Goal: Task Accomplishment & Management: Manage account settings

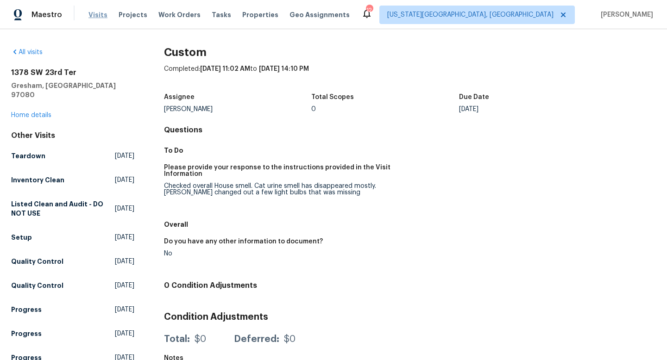
click at [91, 16] on span "Visits" at bounding box center [97, 14] width 19 height 9
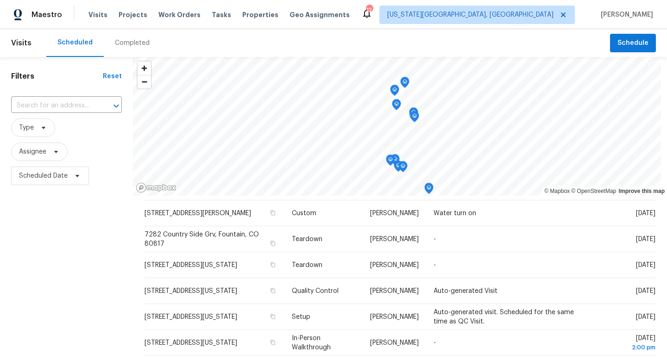
scroll to position [633, 0]
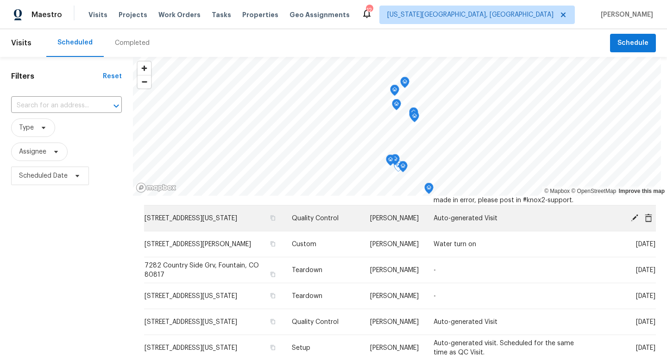
click at [634, 222] on icon at bounding box center [634, 218] width 8 height 8
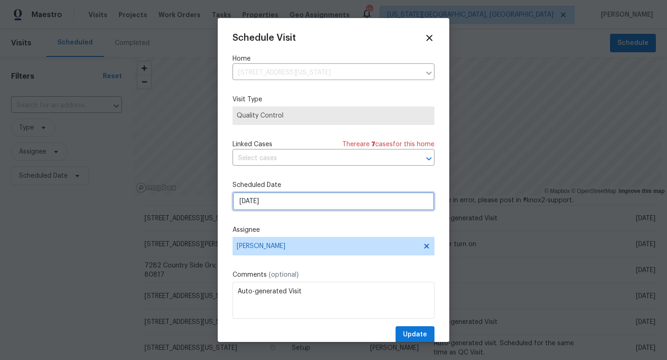
click at [273, 202] on input "[DATE]" at bounding box center [333, 201] width 202 height 19
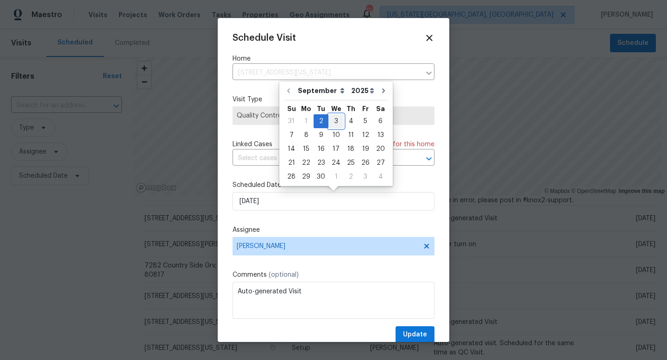
click at [333, 124] on div "3" at bounding box center [335, 121] width 15 height 13
type input "[DATE]"
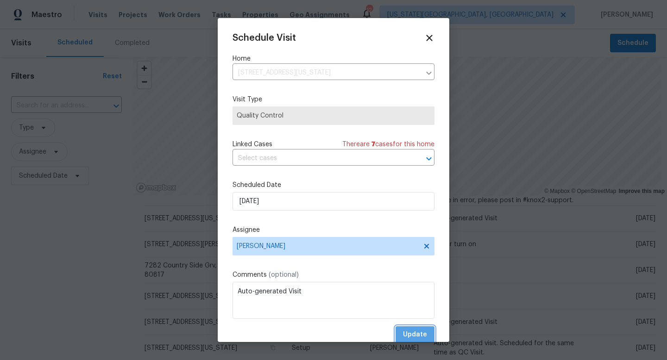
click at [418, 336] on span "Update" at bounding box center [415, 335] width 24 height 12
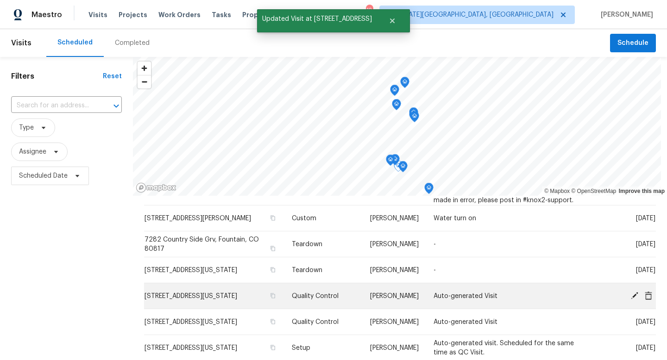
click at [635, 300] on icon at bounding box center [634, 295] width 8 height 8
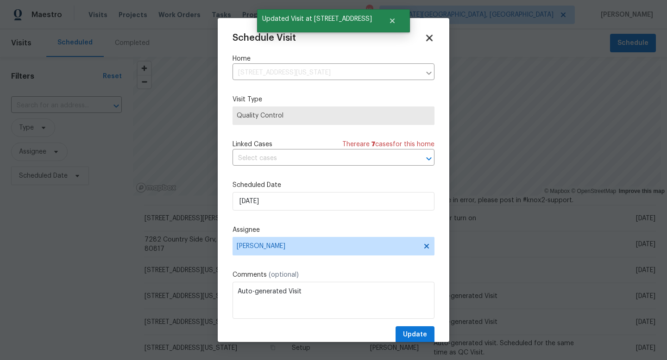
click at [429, 35] on icon at bounding box center [429, 37] width 11 height 11
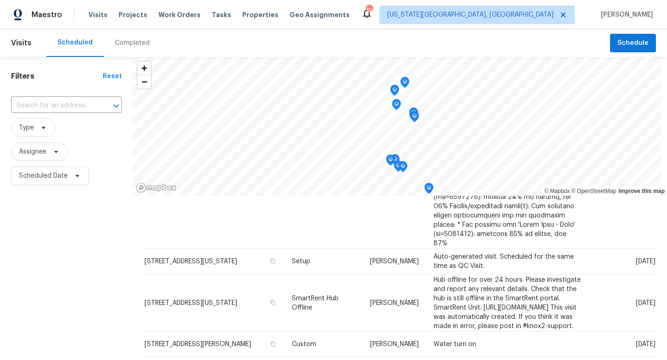
scroll to position [505, 0]
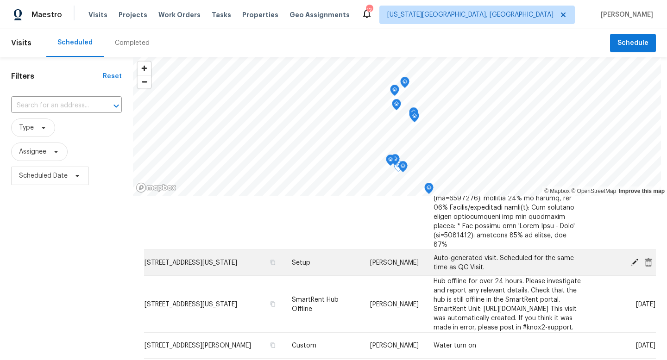
click at [640, 258] on span at bounding box center [635, 262] width 14 height 8
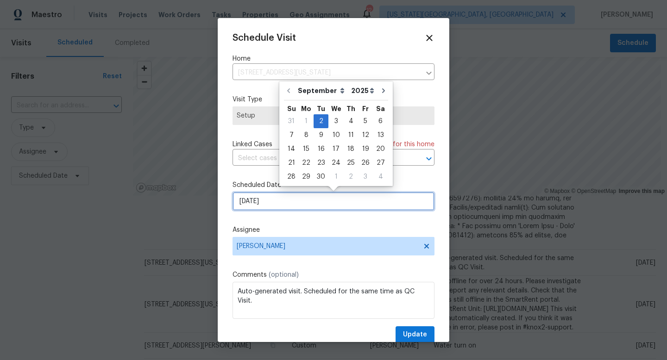
click at [266, 202] on input "[DATE]" at bounding box center [333, 201] width 202 height 19
click at [335, 121] on div "3" at bounding box center [335, 121] width 15 height 13
type input "9/3/2025"
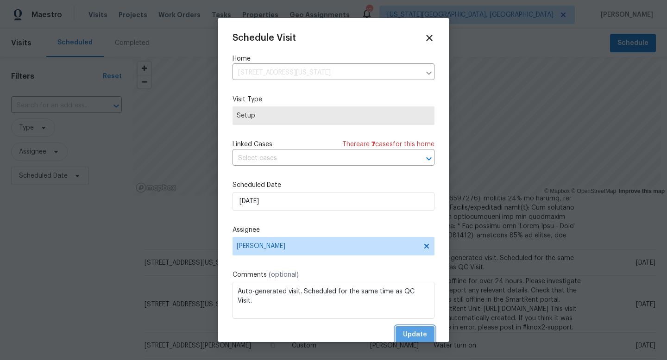
click at [418, 336] on span "Update" at bounding box center [415, 335] width 24 height 12
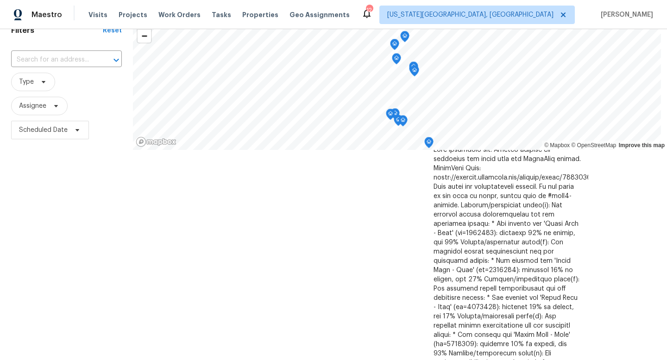
scroll to position [0, 0]
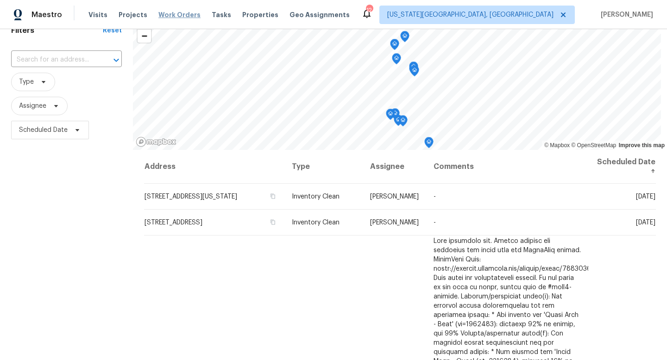
click at [172, 16] on span "Work Orders" at bounding box center [179, 14] width 42 height 9
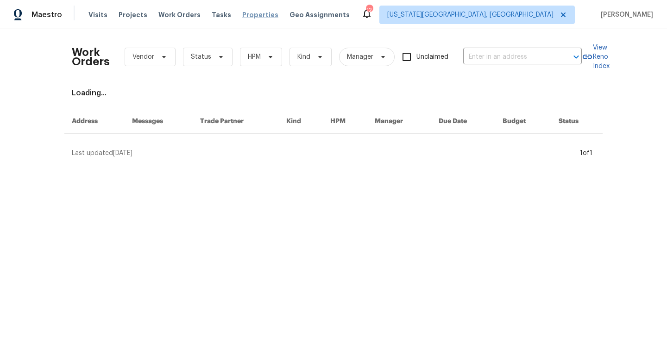
click at [242, 13] on span "Properties" at bounding box center [260, 14] width 36 height 9
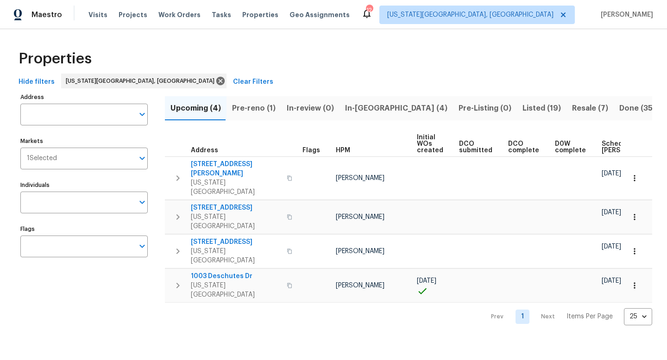
click at [255, 108] on span "Pre-reno (1)" at bounding box center [254, 108] width 44 height 13
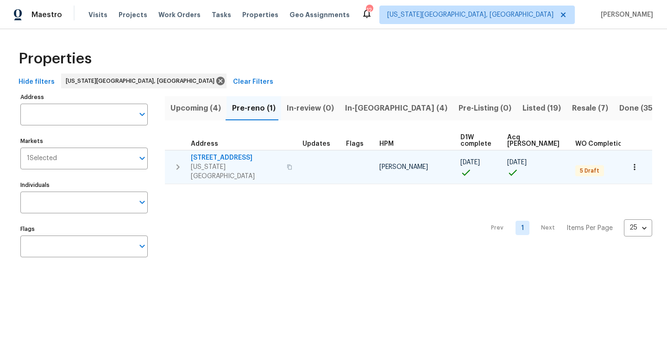
click at [217, 157] on span "4150 Shining Way" at bounding box center [236, 157] width 90 height 9
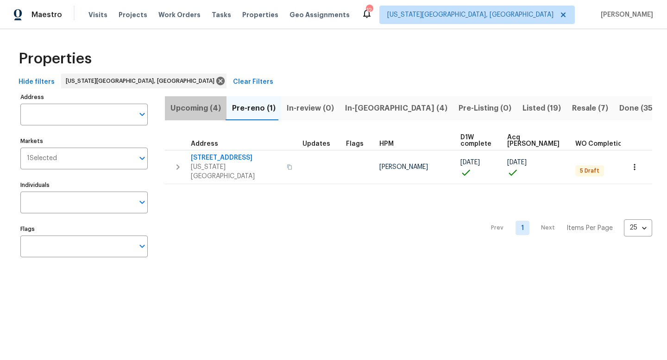
click at [192, 111] on span "Upcoming (4)" at bounding box center [195, 108] width 50 height 13
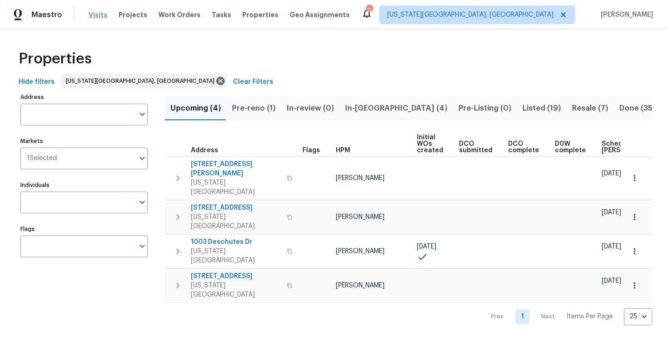
click at [95, 15] on span "Visits" at bounding box center [97, 14] width 19 height 9
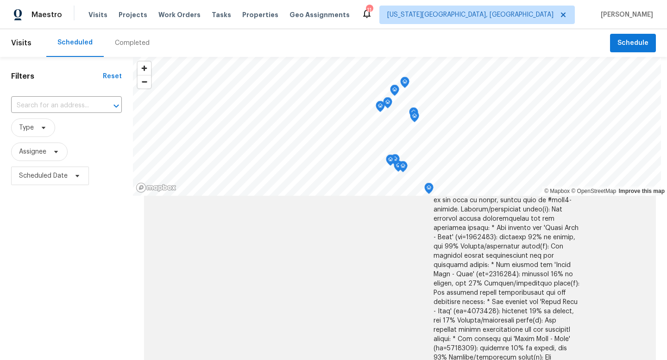
scroll to position [224, 0]
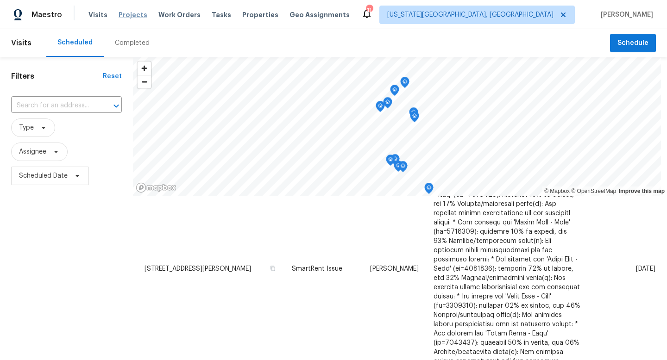
click at [134, 17] on span "Projects" at bounding box center [133, 14] width 29 height 9
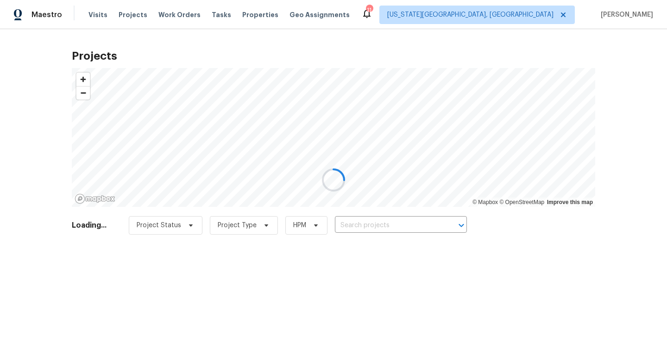
click at [252, 14] on div at bounding box center [333, 180] width 667 height 360
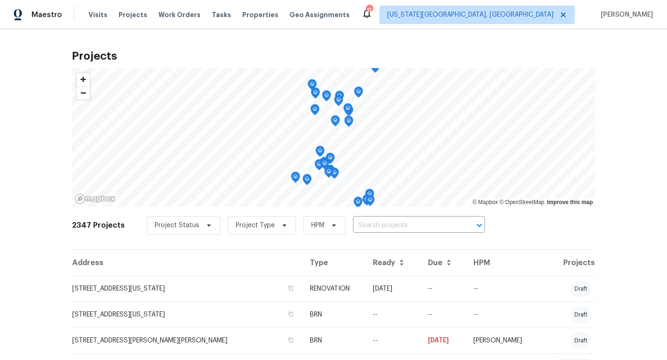
click at [252, 14] on span "Properties" at bounding box center [260, 14] width 36 height 9
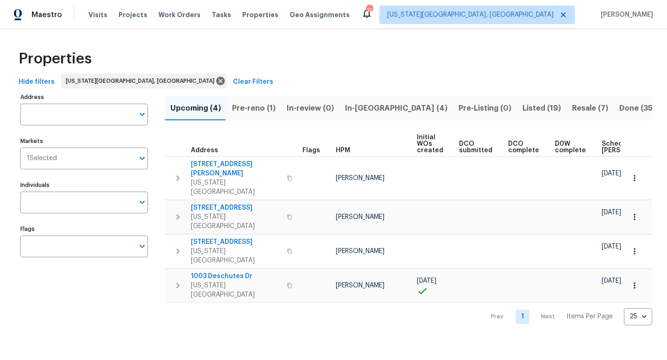
click at [522, 110] on span "Listed (19)" at bounding box center [541, 108] width 38 height 13
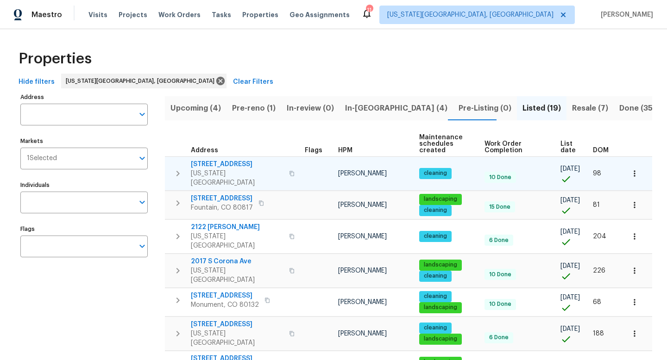
scroll to position [0, 0]
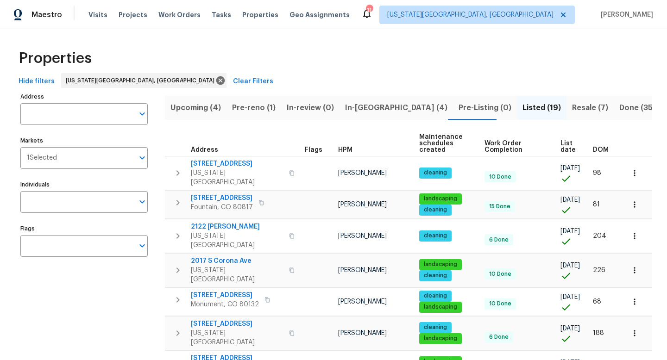
click at [563, 147] on span "List date" at bounding box center [568, 146] width 17 height 13
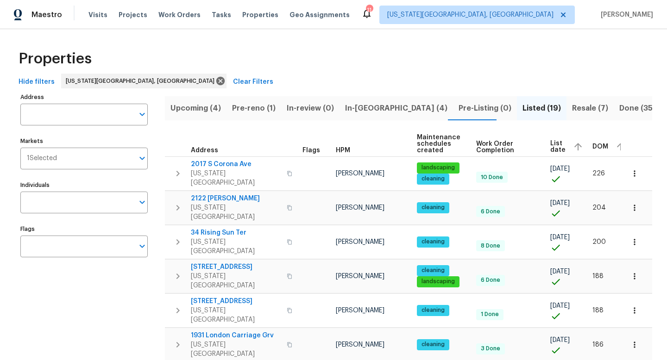
scroll to position [0, 4]
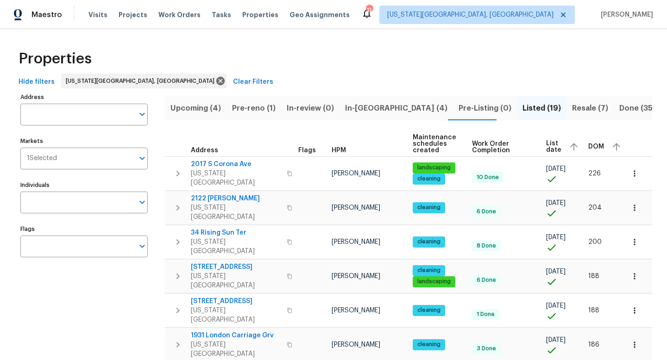
click at [553, 150] on span "List date" at bounding box center [553, 146] width 15 height 13
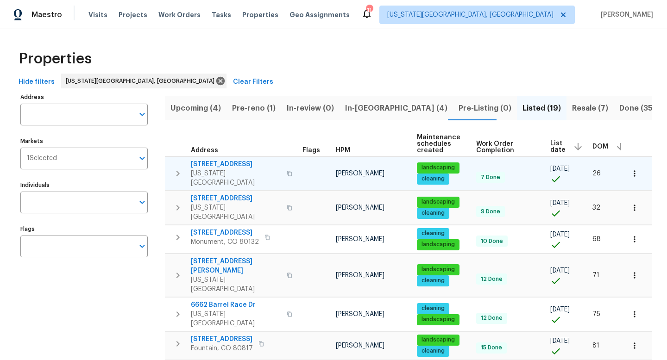
click at [221, 164] on span "7030 Dutch Loop" at bounding box center [236, 164] width 90 height 9
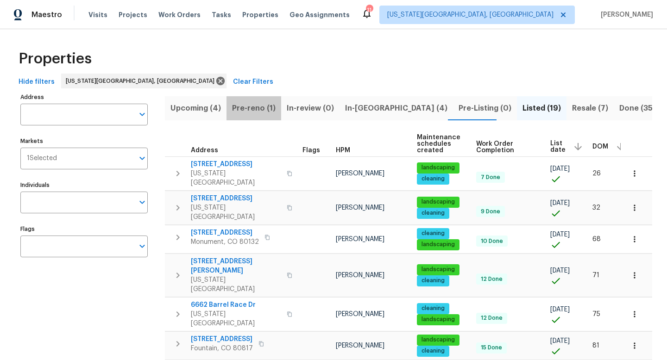
click at [262, 106] on span "Pre-reno (1)" at bounding box center [254, 108] width 44 height 13
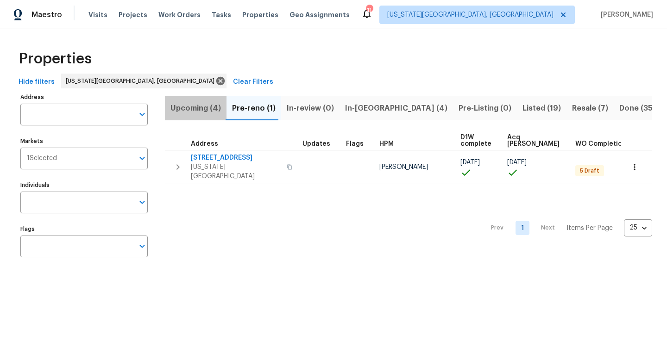
click at [201, 112] on span "Upcoming (4)" at bounding box center [195, 108] width 50 height 13
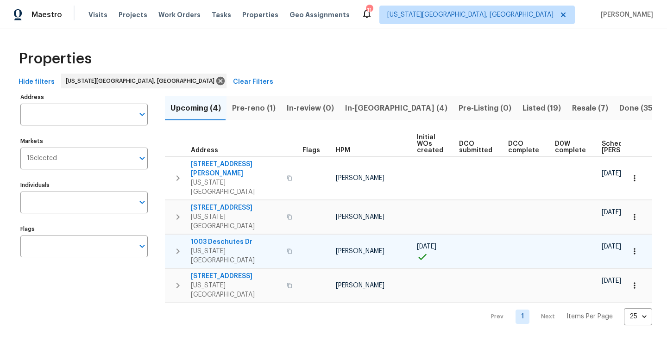
scroll to position [0, 101]
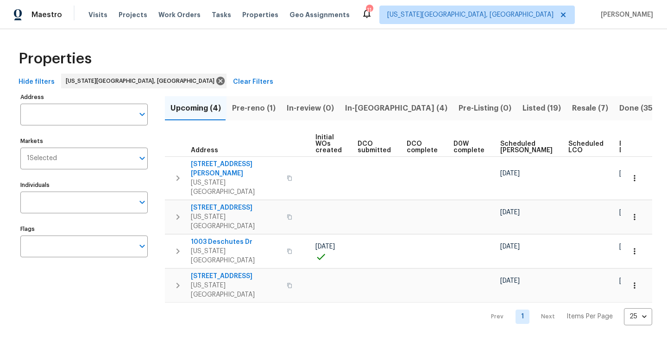
click at [619, 145] on span "Ready Date" at bounding box center [629, 147] width 20 height 13
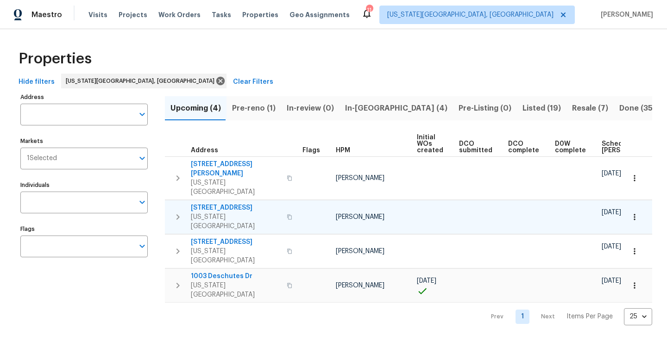
scroll to position [0, 113]
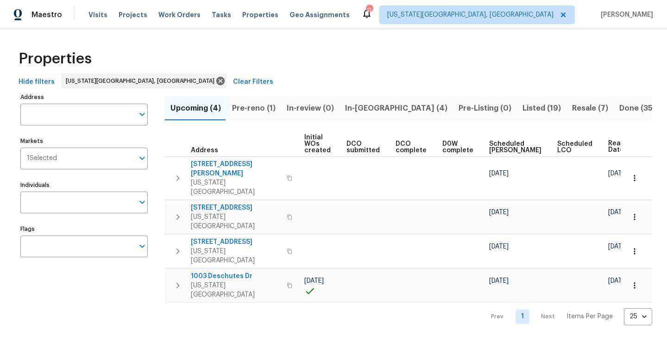
click at [259, 104] on span "Pre-reno (1)" at bounding box center [254, 108] width 44 height 13
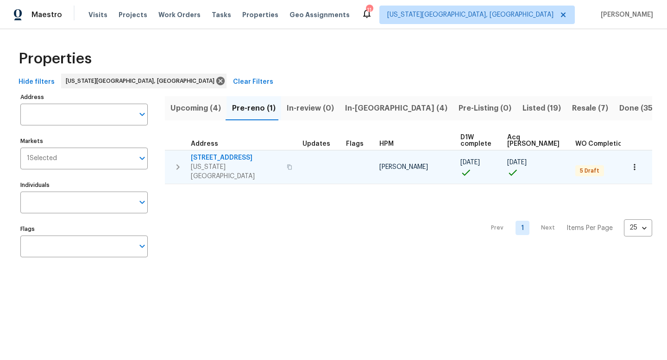
scroll to position [0, 20]
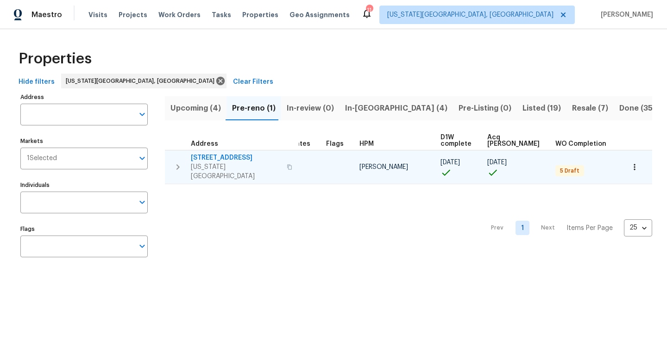
click at [215, 157] on span "4150 Shining Way" at bounding box center [236, 157] width 90 height 9
click at [288, 164] on icon "button" at bounding box center [290, 167] width 6 height 6
click at [203, 157] on span "4150 Shining Way" at bounding box center [236, 157] width 90 height 9
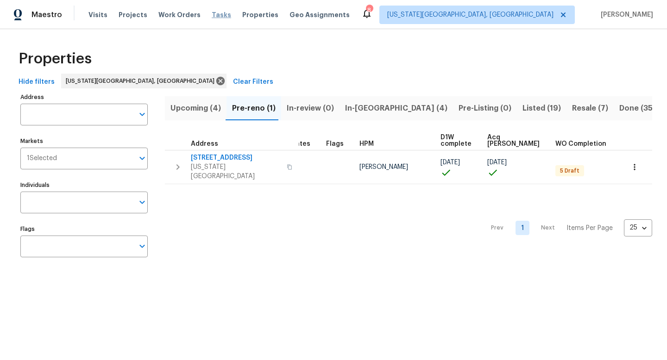
click at [214, 12] on span "Tasks" at bounding box center [221, 15] width 19 height 6
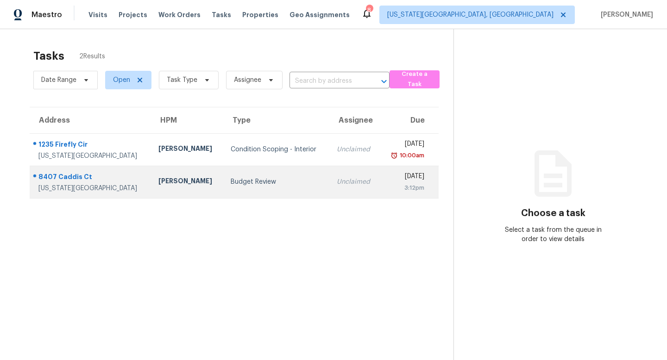
click at [68, 174] on div "8407 Caddis Ct" at bounding box center [90, 178] width 105 height 12
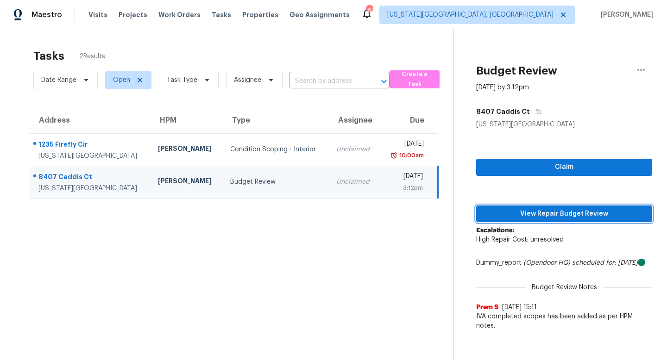
click at [529, 214] on span "View Repair Budget Review" at bounding box center [564, 214] width 161 height 12
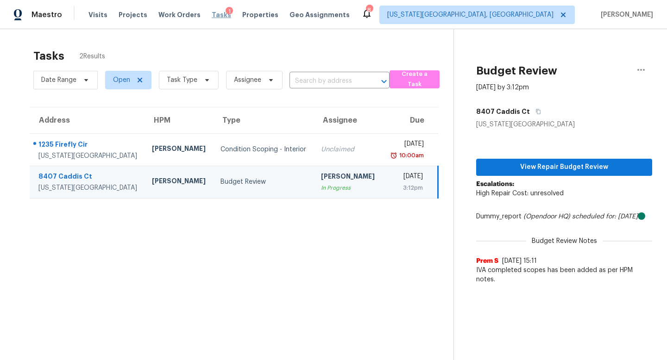
click at [212, 18] on span "Tasks" at bounding box center [221, 15] width 19 height 6
click at [212, 14] on span "Tasks" at bounding box center [221, 15] width 19 height 6
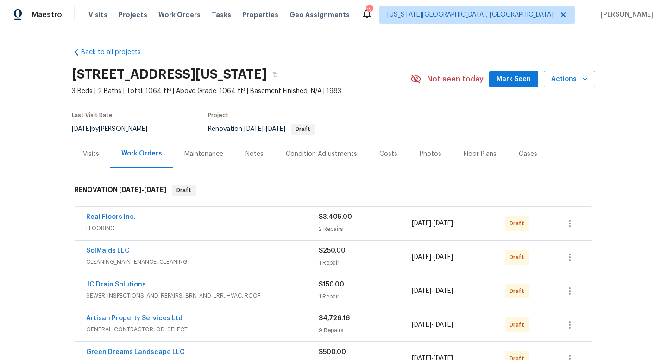
click at [507, 77] on span "Mark Seen" at bounding box center [513, 80] width 34 height 12
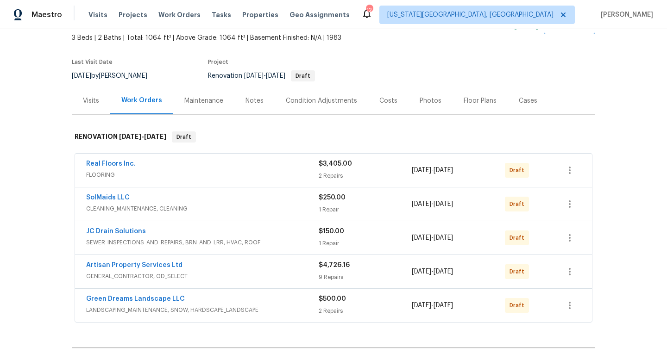
scroll to position [71, 0]
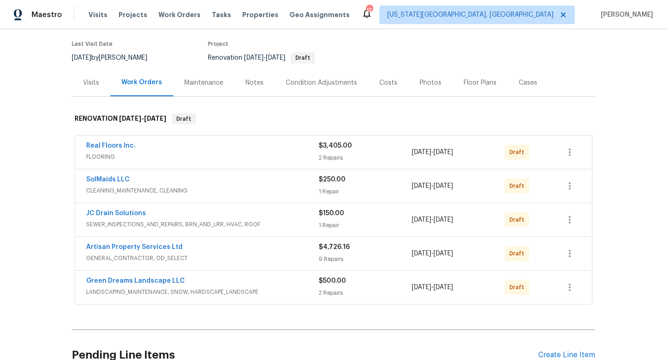
click at [247, 156] on span "FLOORING" at bounding box center [202, 156] width 232 height 9
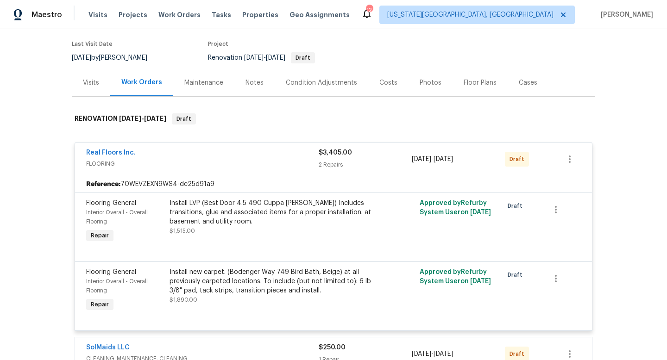
click at [282, 210] on div "Install LVP (Best Door 4.5 490 Cuppa [PERSON_NAME]) Includes transitions, glue …" at bounding box center [271, 213] width 203 height 28
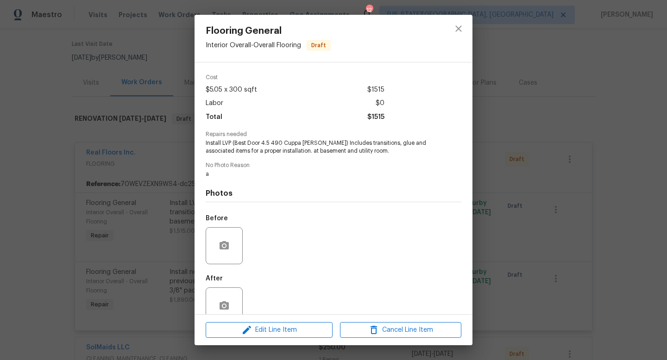
scroll to position [50, 0]
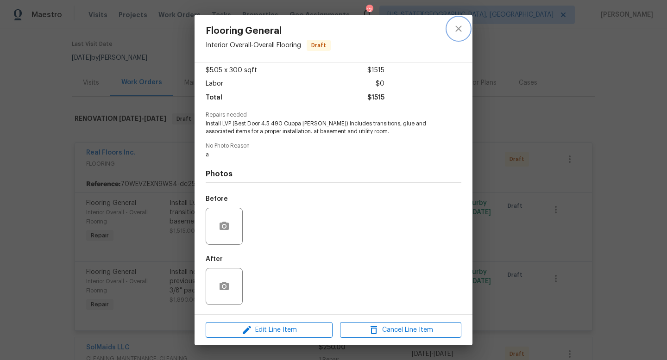
click at [455, 33] on icon "close" at bounding box center [458, 28] width 11 height 11
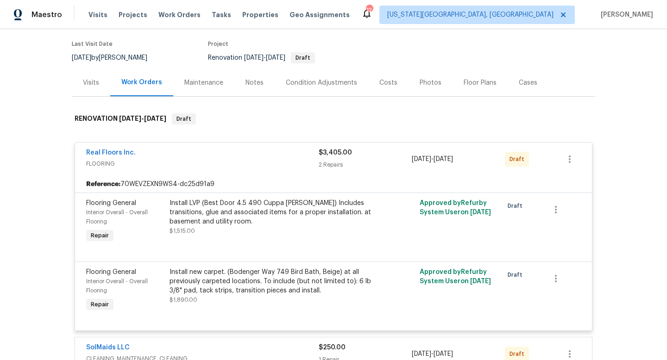
click at [229, 151] on div "Real Floors Inc." at bounding box center [202, 153] width 232 height 11
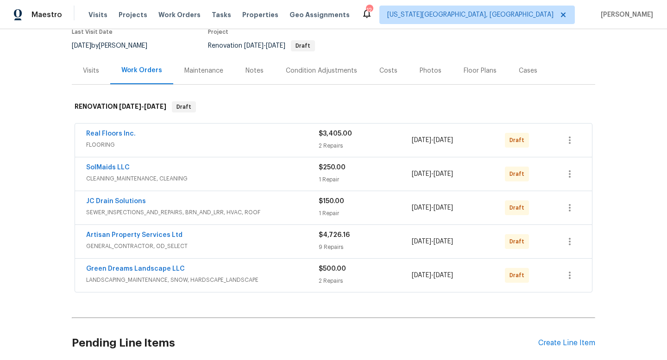
scroll to position [83, 0]
click at [232, 239] on div "Artisan Property Services Ltd" at bounding box center [202, 236] width 232 height 11
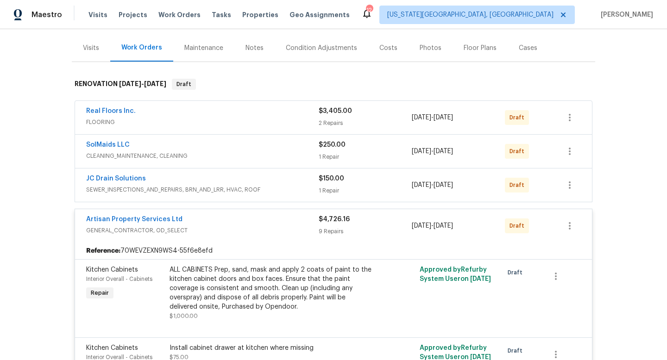
scroll to position [85, 0]
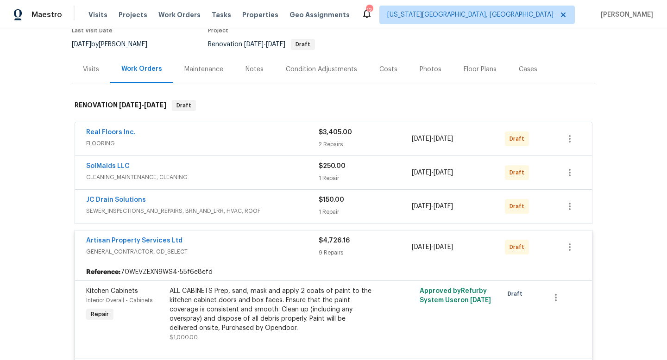
click at [258, 243] on div "Artisan Property Services Ltd" at bounding box center [202, 241] width 232 height 11
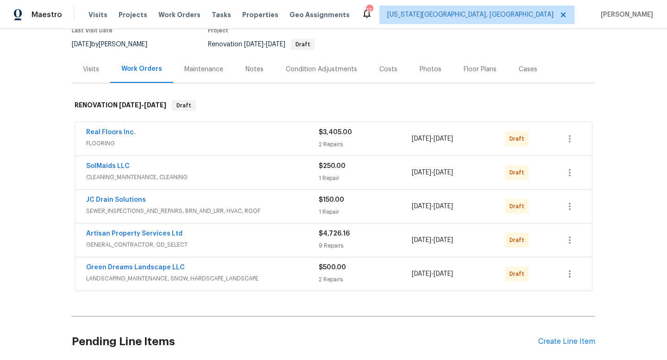
click at [247, 71] on div "Notes" at bounding box center [254, 69] width 18 height 9
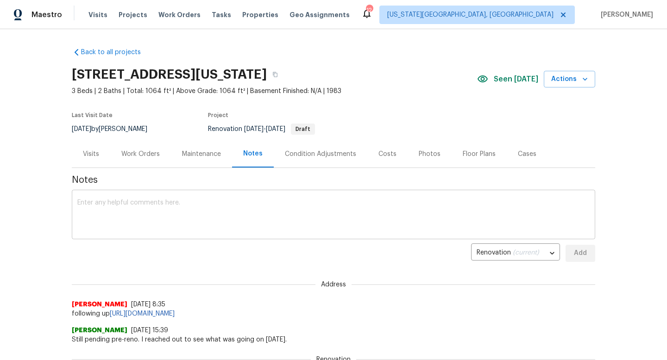
click at [174, 217] on textarea at bounding box center [333, 216] width 512 height 32
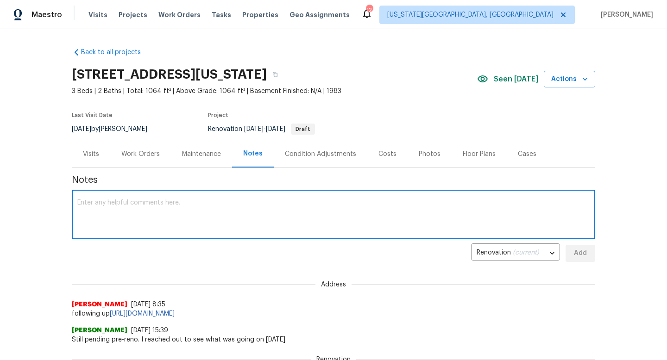
type textarea "F"
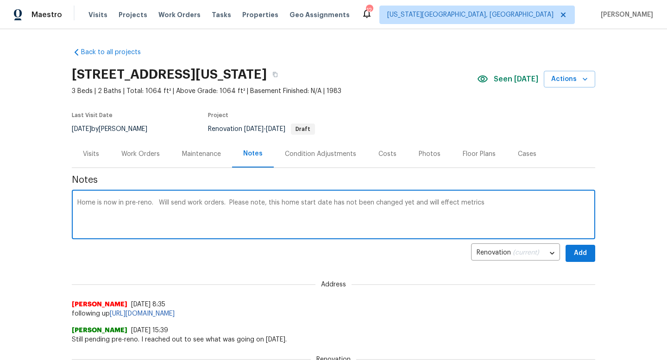
type textarea "Home is now in pre-reno. Will send work orders. Please note, this home start da…"
click at [584, 259] on button "Add" at bounding box center [581, 253] width 30 height 17
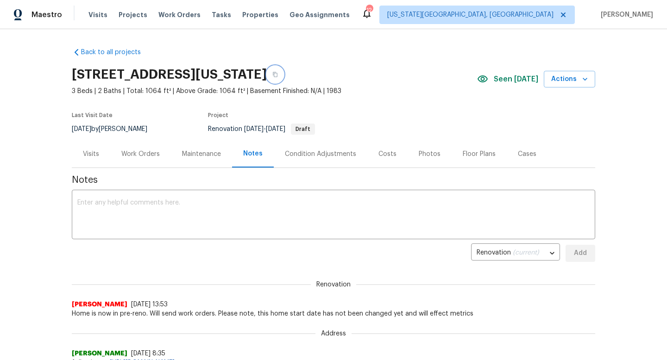
click at [278, 72] on icon "button" at bounding box center [275, 75] width 6 height 6
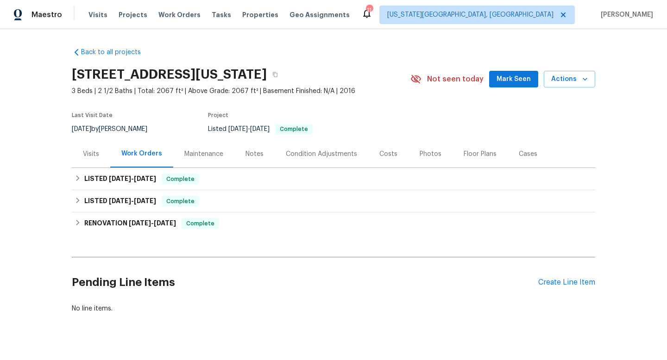
click at [252, 155] on div "Notes" at bounding box center [254, 154] width 18 height 9
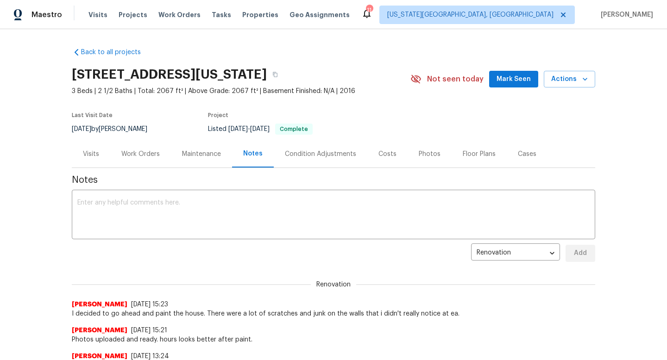
click at [512, 83] on span "Mark Seen" at bounding box center [513, 80] width 34 height 12
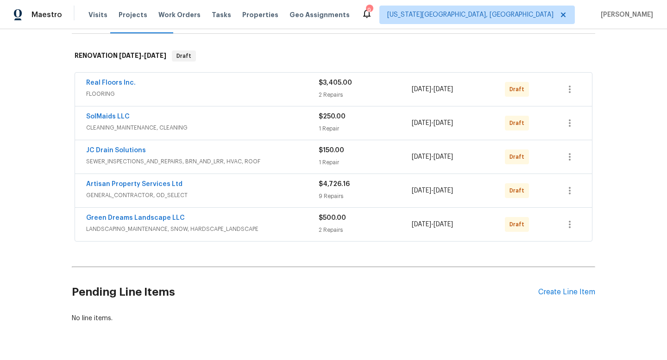
scroll to position [132, 0]
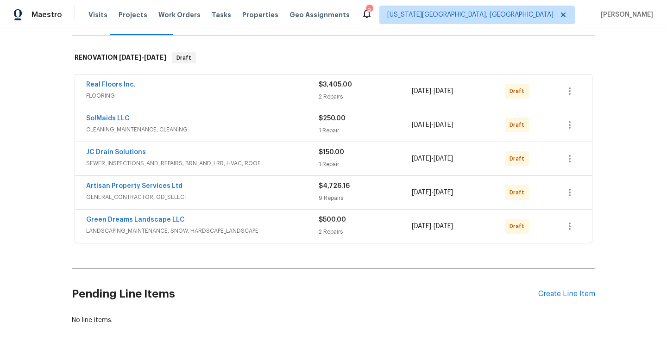
click at [145, 182] on span "Artisan Property Services Ltd" at bounding box center [134, 186] width 96 height 9
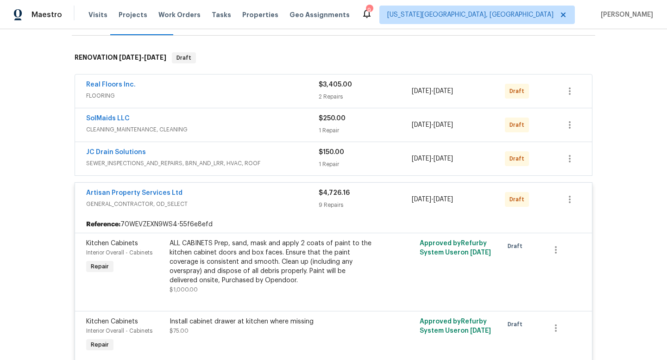
click at [271, 195] on div "Artisan Property Services Ltd" at bounding box center [202, 194] width 232 height 11
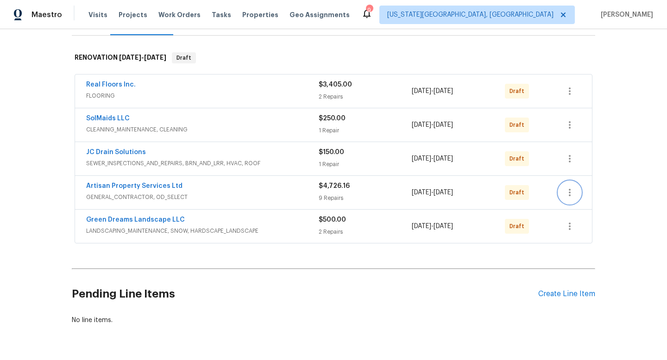
click at [568, 195] on icon "button" at bounding box center [569, 192] width 11 height 11
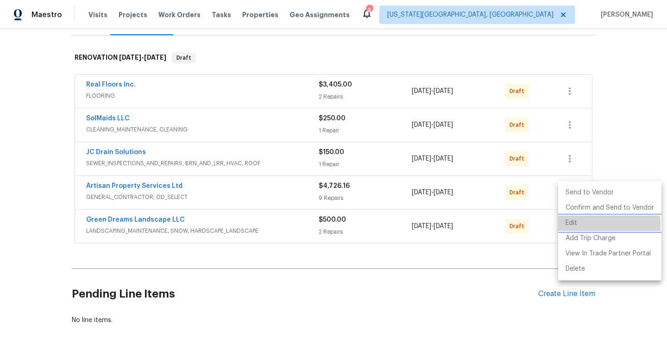
click at [566, 226] on li "Edit" at bounding box center [609, 223] width 103 height 15
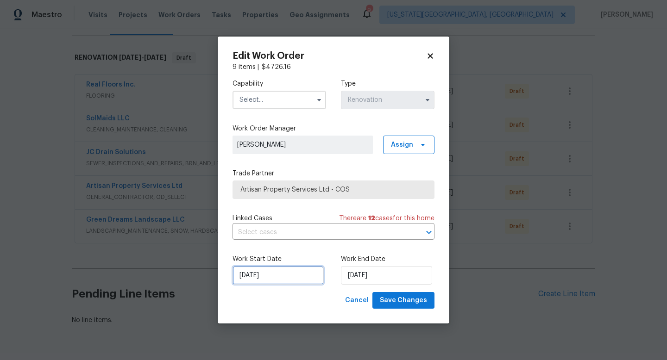
click at [283, 280] on input "8/27/2025" at bounding box center [277, 275] width 91 height 19
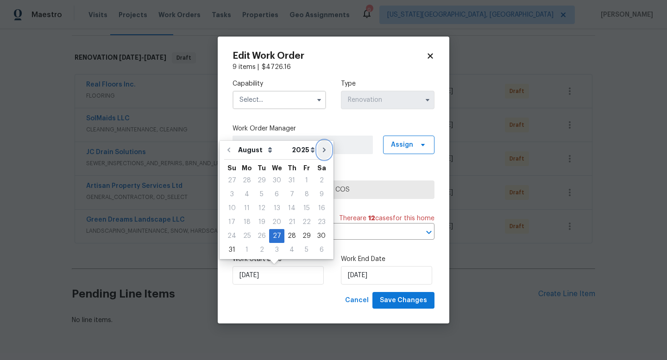
click at [320, 151] on icon "Go to next month" at bounding box center [323, 149] width 7 height 7
type input "9/27/2025"
select select "8"
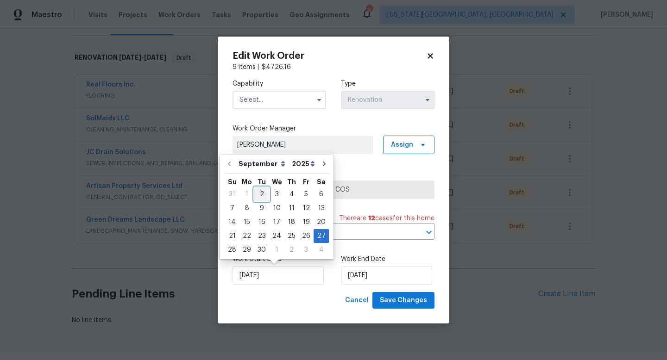
click at [264, 192] on div "2" at bounding box center [261, 194] width 15 height 13
type input "[DATE]"
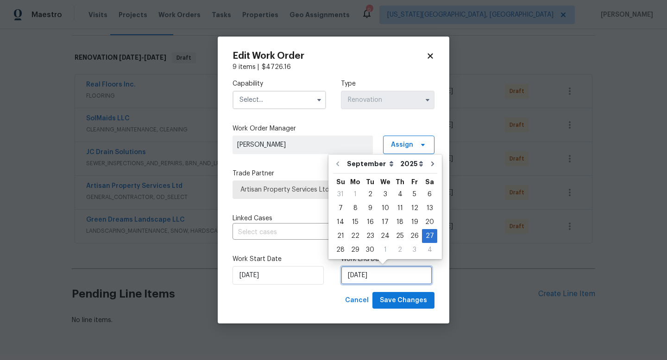
click at [385, 278] on input "9/27/2025" at bounding box center [386, 275] width 91 height 19
click at [384, 209] on div "10" at bounding box center [384, 208] width 15 height 13
type input "[DATE]"
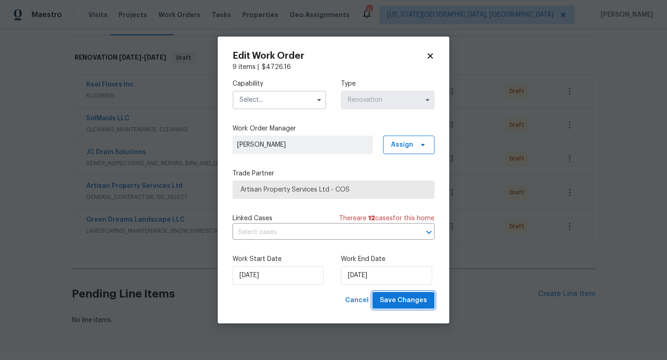
click at [397, 307] on button "Save Changes" at bounding box center [403, 300] width 62 height 17
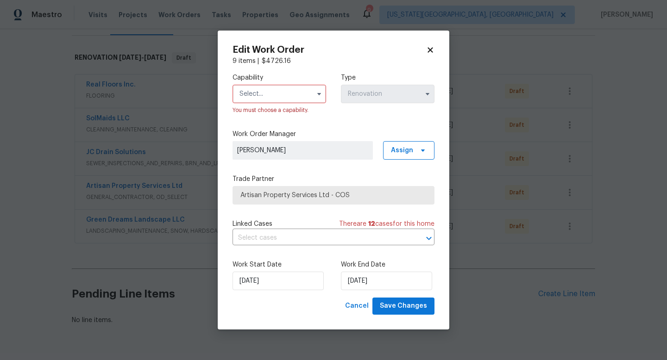
click at [255, 96] on input "text" at bounding box center [279, 94] width 94 height 19
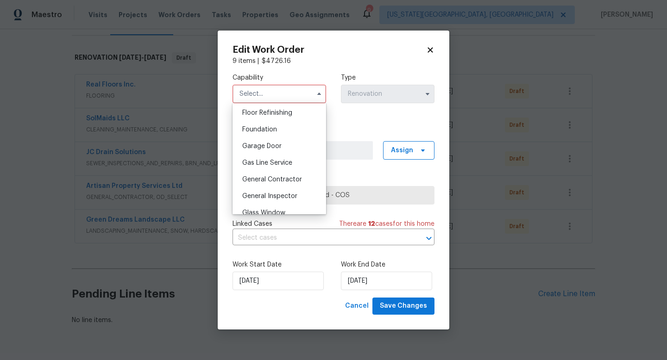
scroll to position [380, 0]
click at [259, 175] on span "General Contractor" at bounding box center [272, 177] width 60 height 6
type input "General Contractor"
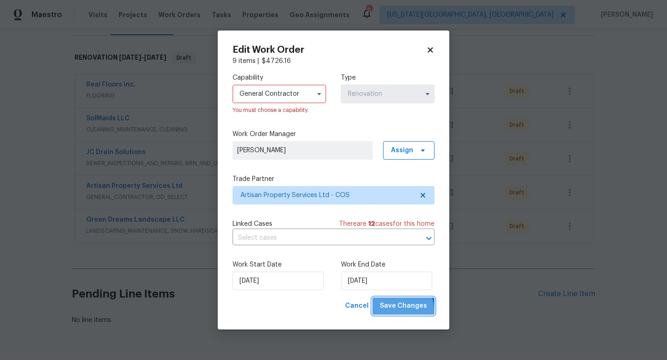
click at [404, 312] on span "Save Changes" at bounding box center [403, 307] width 47 height 12
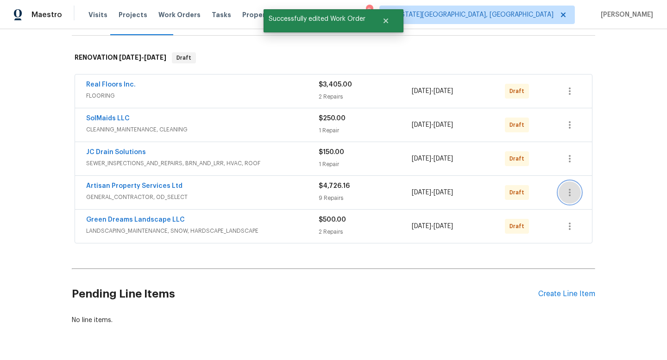
click at [572, 195] on icon "button" at bounding box center [569, 192] width 11 height 11
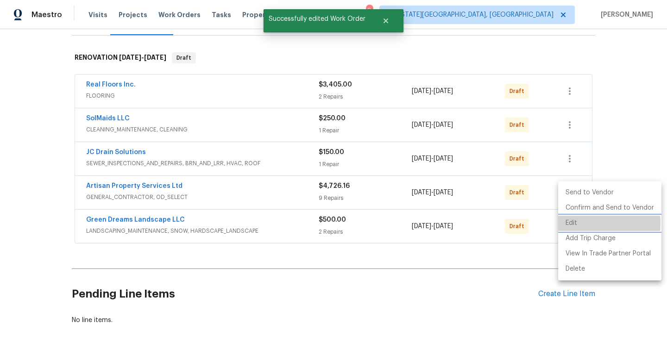
click at [566, 224] on li "Edit" at bounding box center [609, 223] width 103 height 15
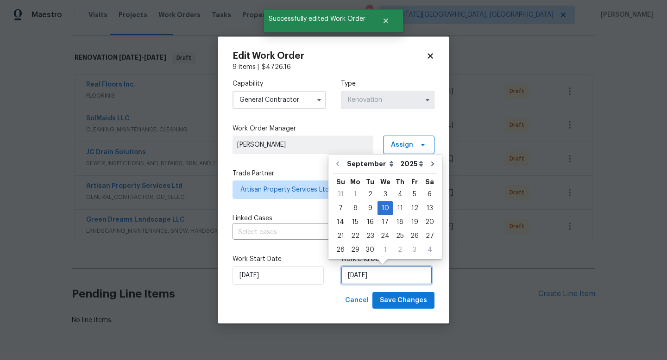
click at [358, 276] on input "9/10/2025" at bounding box center [386, 275] width 91 height 19
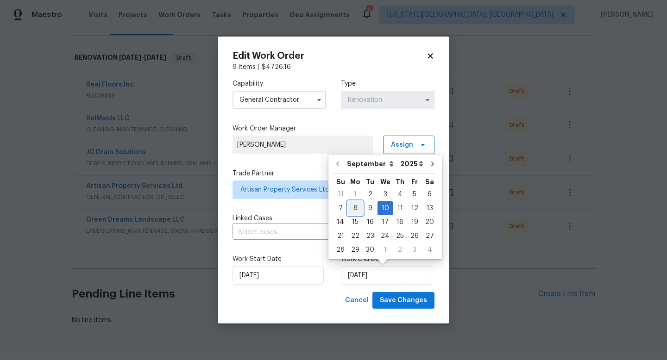
click at [358, 206] on div "8" at bounding box center [355, 208] width 15 height 13
type input "9/8/2025"
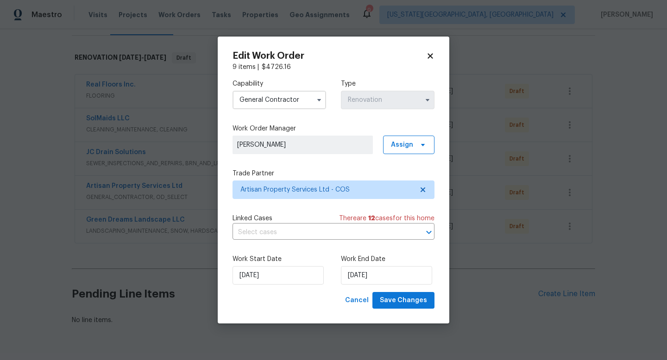
click at [435, 59] on div "Edit Work Order 9 items | $ 4726.16 Capability General Contractor Type Renovati…" at bounding box center [334, 181] width 232 height 288
click at [427, 57] on icon at bounding box center [430, 56] width 8 height 8
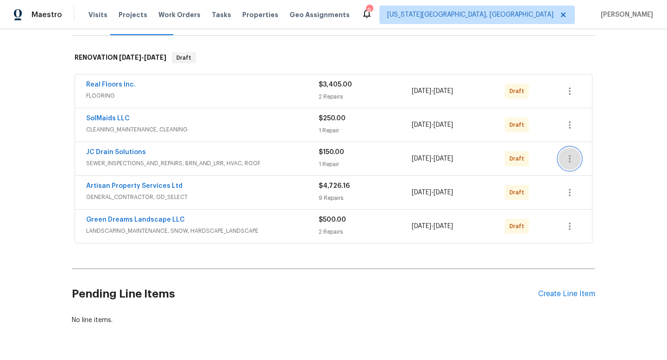
click at [569, 154] on icon "button" at bounding box center [569, 158] width 11 height 11
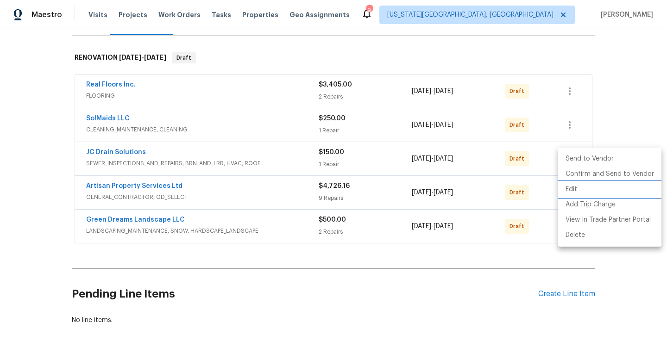
click at [566, 189] on li "Edit" at bounding box center [609, 189] width 103 height 15
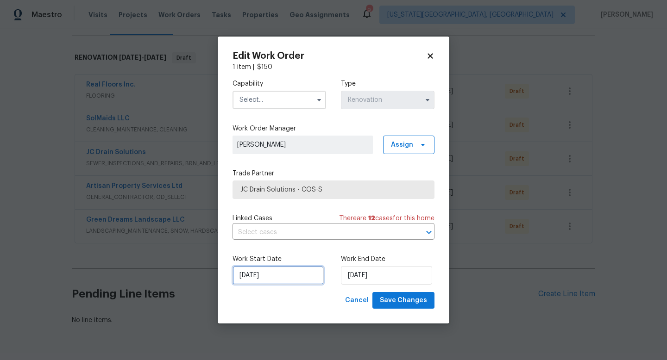
click at [283, 279] on input "8/26/2025" at bounding box center [277, 275] width 91 height 19
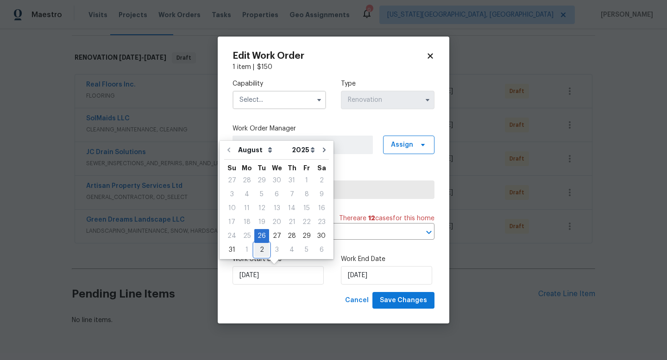
click at [260, 252] on div "2" at bounding box center [261, 250] width 15 height 13
type input "[DATE]"
select select "8"
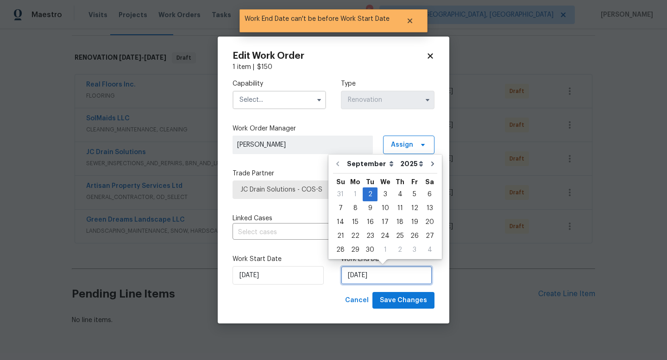
click at [379, 278] on input "[DATE]" at bounding box center [386, 275] width 91 height 19
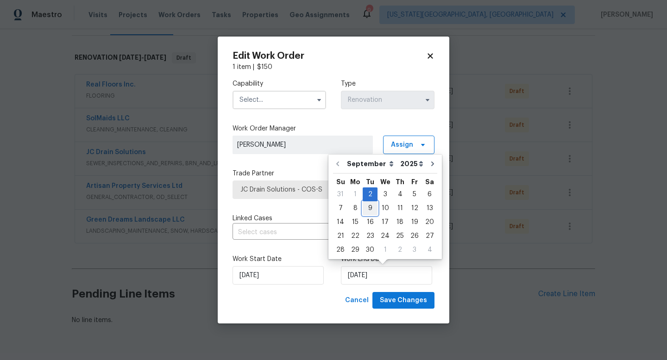
click at [369, 208] on div "9" at bounding box center [370, 208] width 15 height 13
type input "9/9/2025"
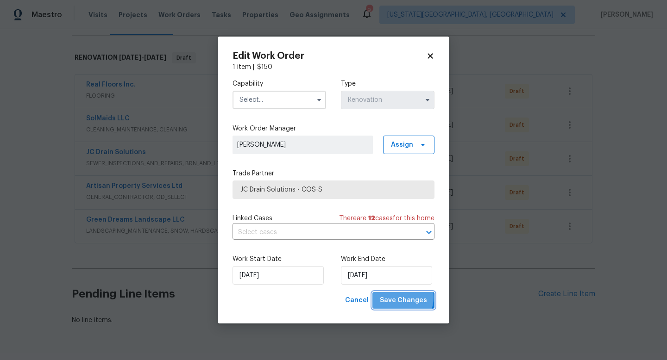
click at [396, 297] on span "Save Changes" at bounding box center [403, 301] width 47 height 12
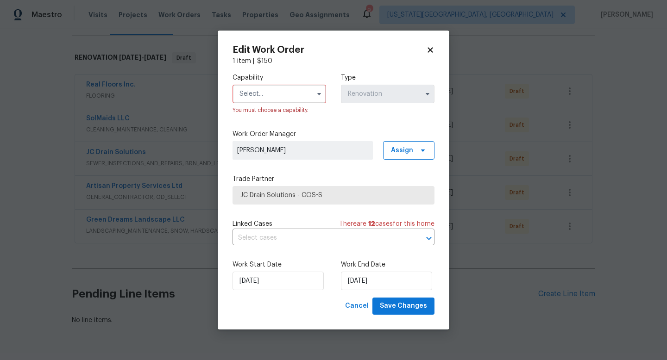
click at [262, 91] on input "text" at bounding box center [279, 94] width 94 height 19
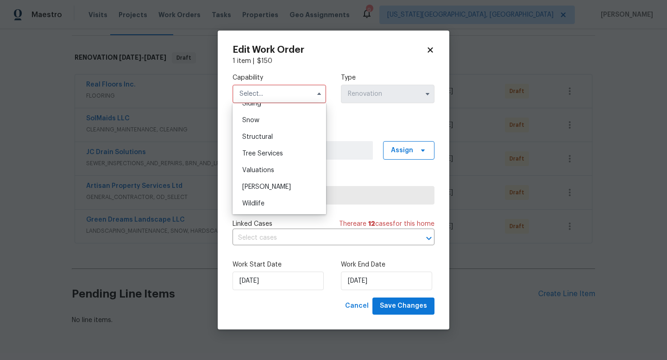
scroll to position [990, 0]
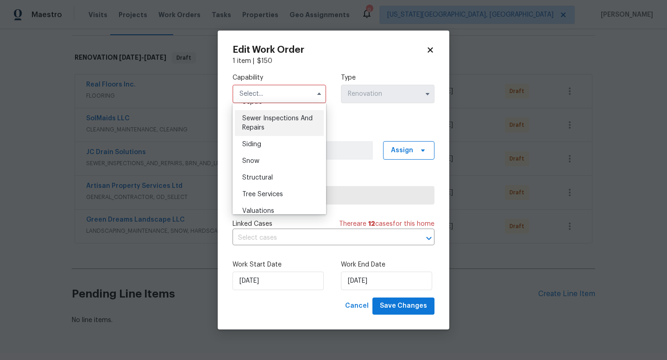
click at [254, 119] on span "Sewer Inspections And Repairs" at bounding box center [277, 123] width 70 height 16
type input "Sewer Inspections And Repairs"
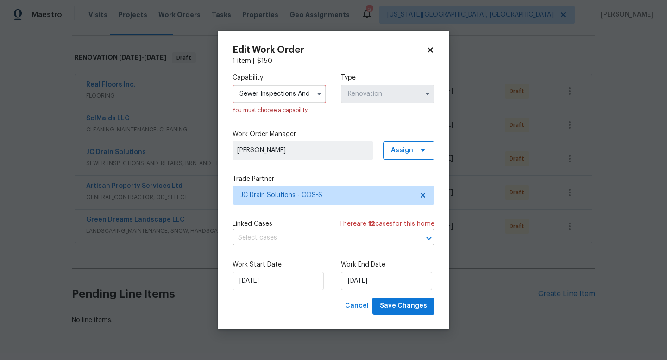
click at [262, 93] on input "Sewer Inspections And Repairs" at bounding box center [279, 94] width 94 height 19
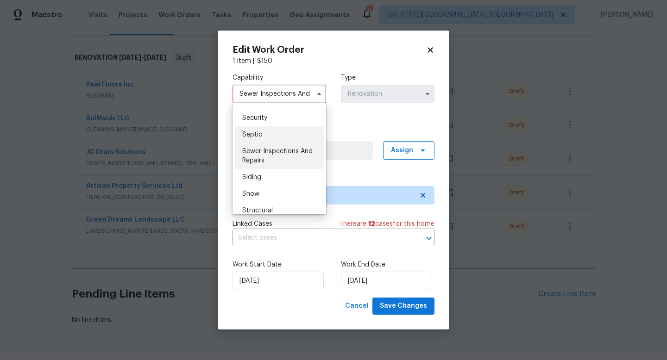
scroll to position [958, 0]
click at [401, 308] on span "Save Changes" at bounding box center [403, 307] width 47 height 12
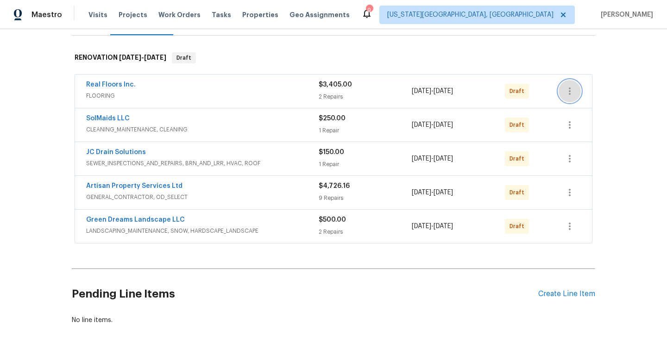
click at [568, 90] on icon "button" at bounding box center [569, 91] width 11 height 11
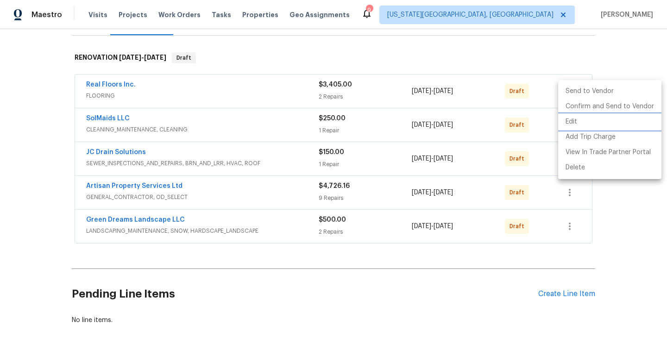
click at [569, 123] on li "Edit" at bounding box center [609, 121] width 103 height 15
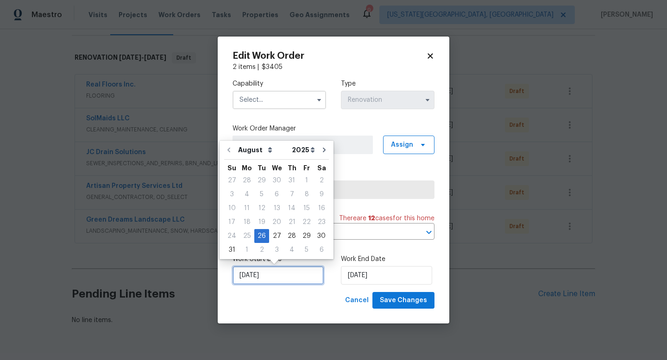
click at [264, 278] on input "8/26/2025" at bounding box center [277, 275] width 91 height 19
click at [258, 250] on div "2" at bounding box center [261, 250] width 15 height 13
type input "[DATE]"
select select "8"
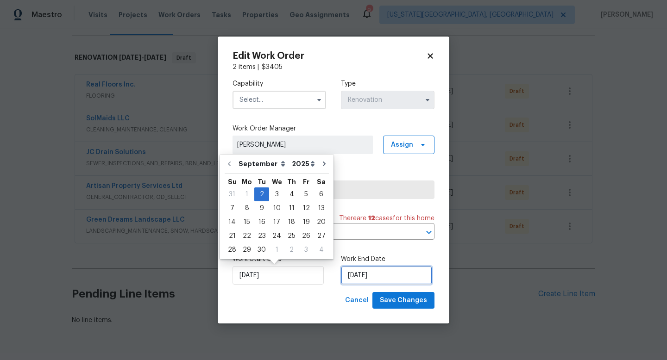
click at [376, 280] on input "9/3/2025" at bounding box center [386, 275] width 91 height 19
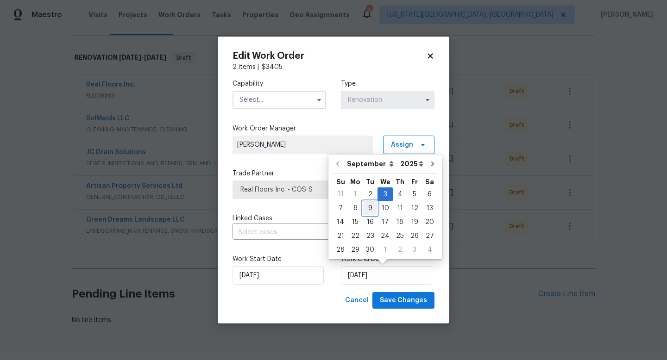
click at [368, 210] on div "9" at bounding box center [370, 208] width 15 height 13
type input "9/9/2025"
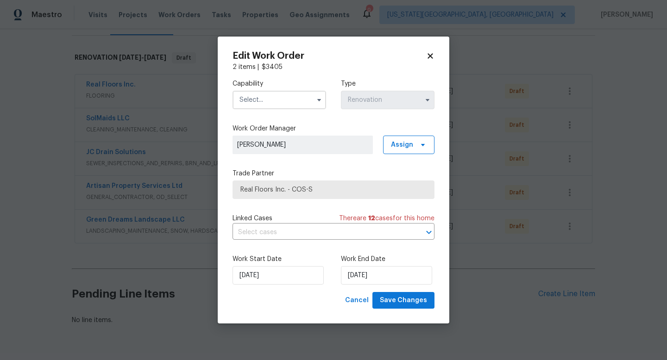
click at [279, 101] on input "text" at bounding box center [279, 100] width 94 height 19
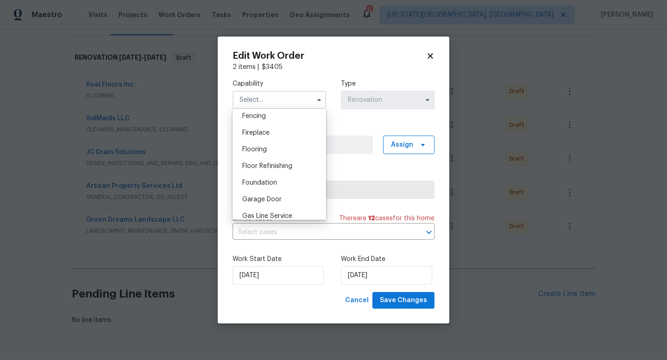
scroll to position [320, 0]
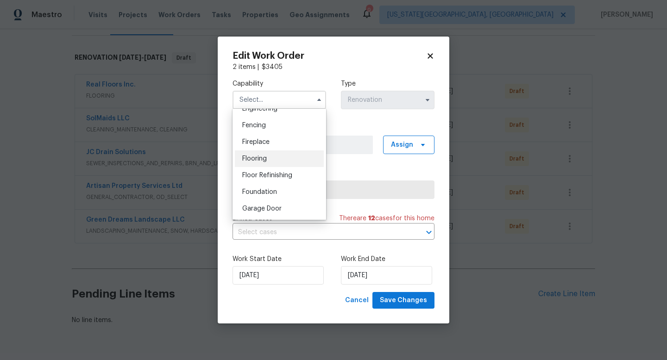
click at [258, 161] on span "Flooring" at bounding box center [254, 159] width 25 height 6
type input "Flooring"
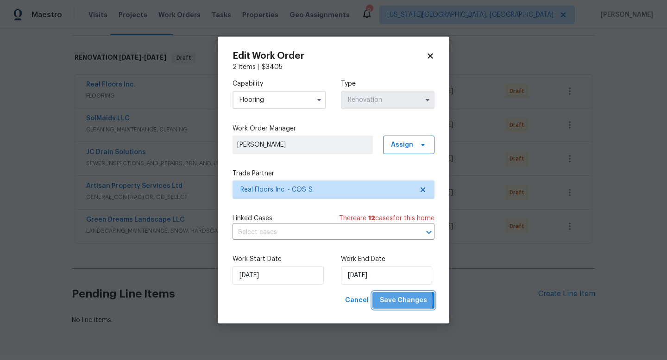
click at [393, 302] on span "Save Changes" at bounding box center [403, 301] width 47 height 12
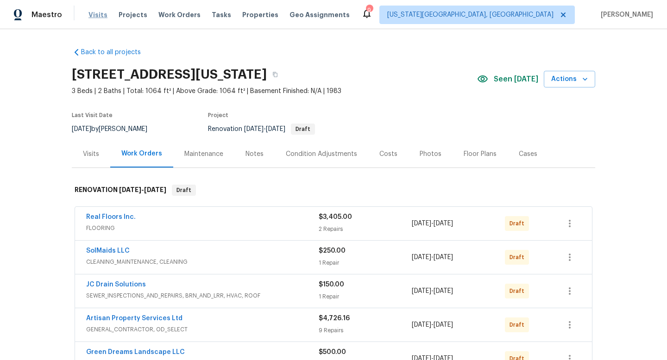
click at [94, 13] on span "Visits" at bounding box center [97, 14] width 19 height 9
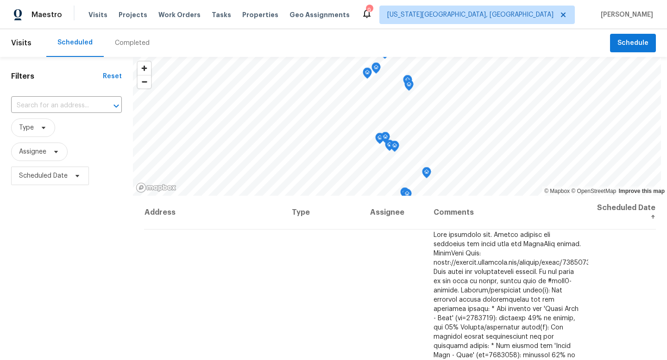
click at [128, 43] on div "Completed" at bounding box center [132, 42] width 35 height 9
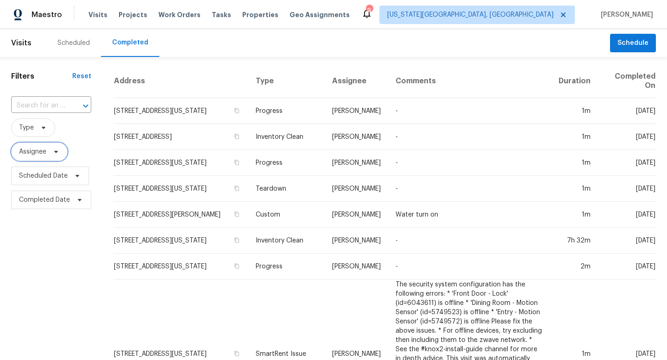
click at [47, 152] on span "Assignee" at bounding box center [39, 152] width 57 height 19
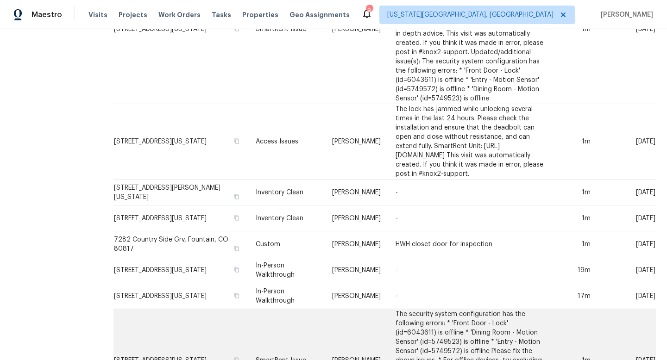
scroll to position [328, 0]
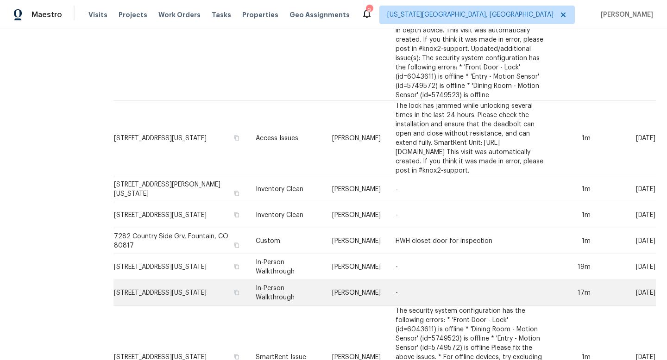
click at [141, 280] on td "[STREET_ADDRESS][US_STATE]" at bounding box center [180, 293] width 135 height 26
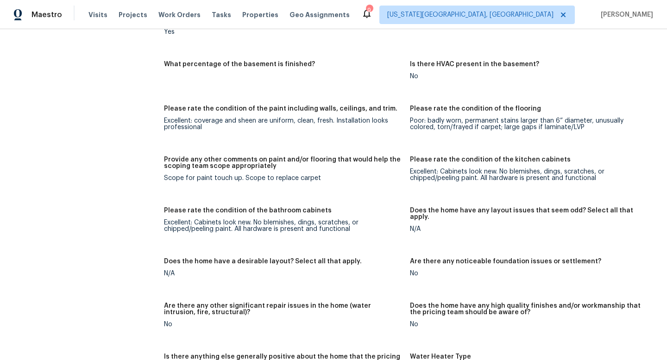
scroll to position [1706, 0]
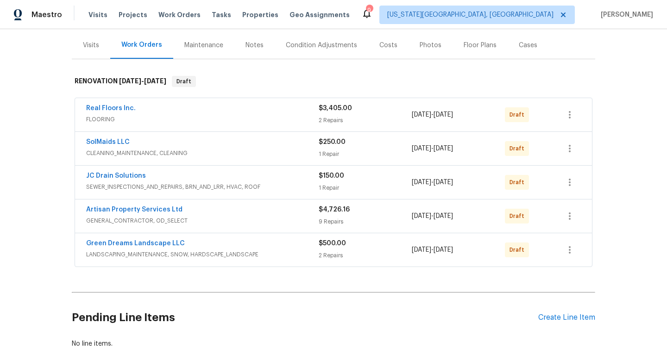
scroll to position [113, 0]
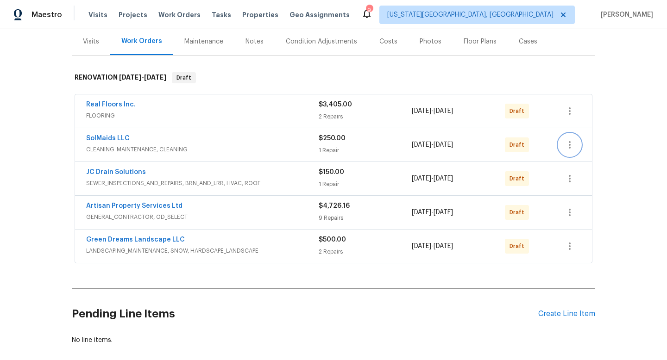
click at [567, 150] on icon "button" at bounding box center [569, 144] width 11 height 11
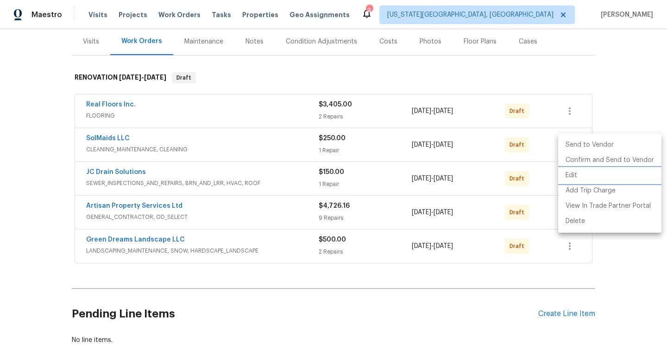
click at [567, 179] on li "Edit" at bounding box center [609, 175] width 103 height 15
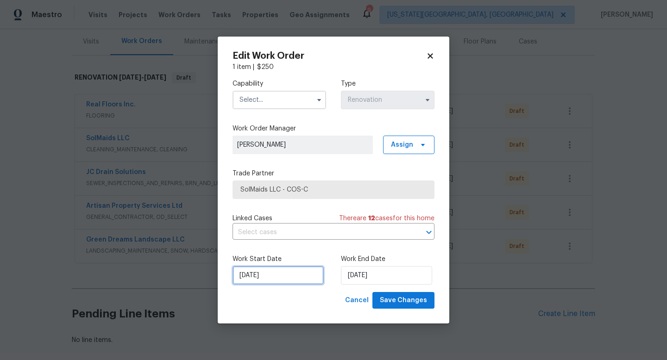
click at [269, 277] on input "8/26/2025" at bounding box center [277, 275] width 91 height 19
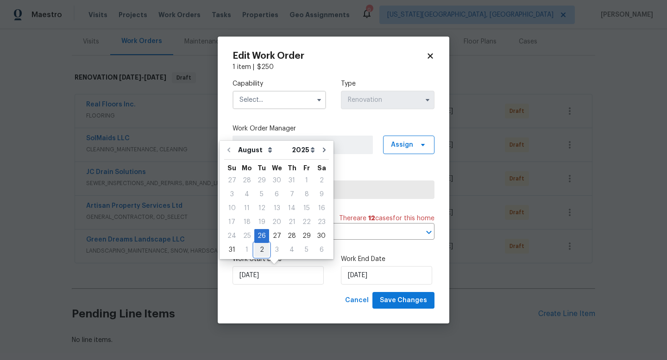
click at [258, 249] on div "2" at bounding box center [261, 250] width 15 height 13
type input "[DATE]"
select select "8"
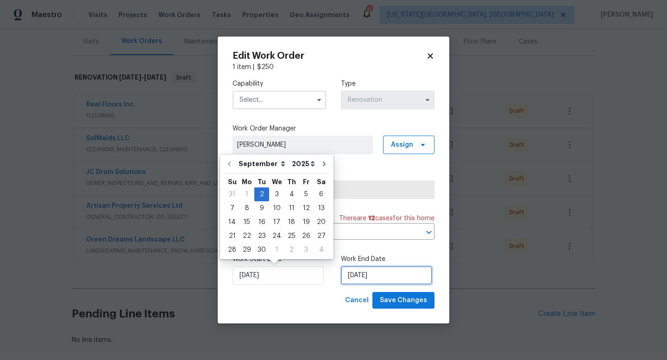
click at [363, 276] on input "9/4/2025" at bounding box center [386, 275] width 91 height 19
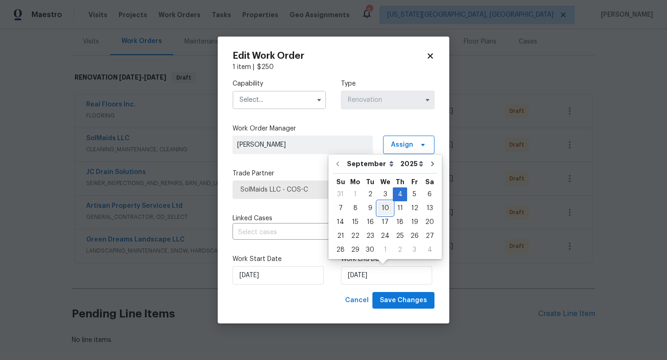
click at [382, 210] on div "10" at bounding box center [384, 208] width 15 height 13
type input "9/10/2025"
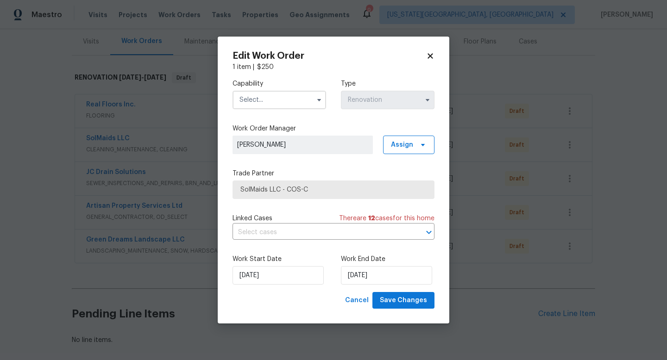
click at [262, 98] on input "text" at bounding box center [279, 100] width 94 height 19
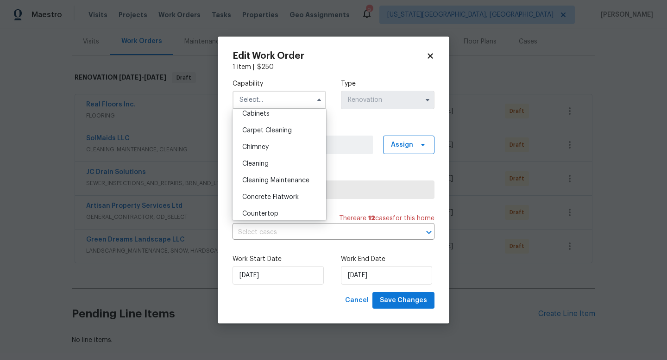
scroll to position [88, 0]
click at [261, 169] on div "Cleaning" at bounding box center [279, 164] width 89 height 17
type input "Cleaning"
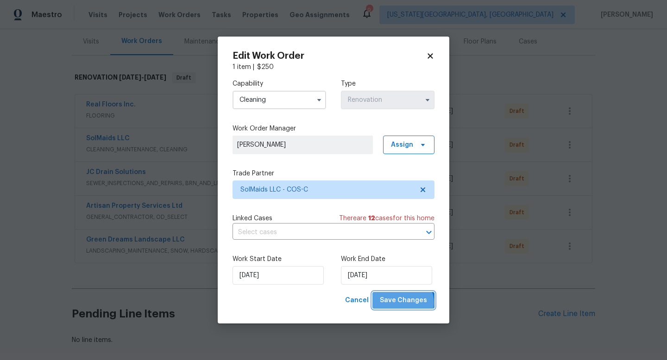
click at [404, 303] on span "Save Changes" at bounding box center [403, 301] width 47 height 12
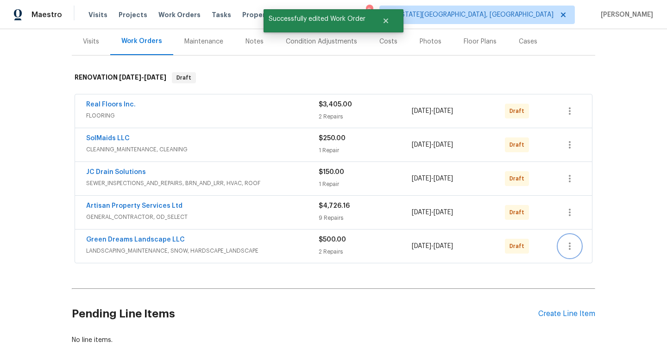
click at [570, 244] on icon "button" at bounding box center [569, 246] width 11 height 11
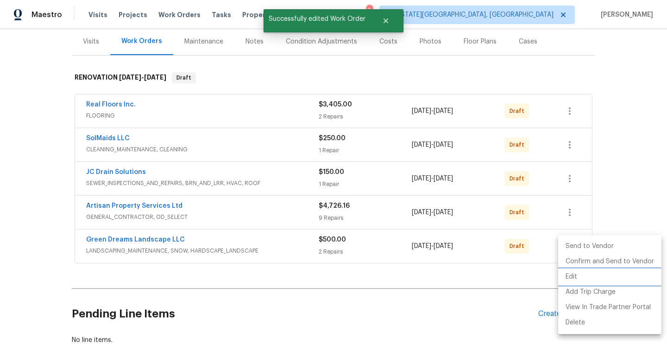
click at [571, 276] on li "Edit" at bounding box center [609, 277] width 103 height 15
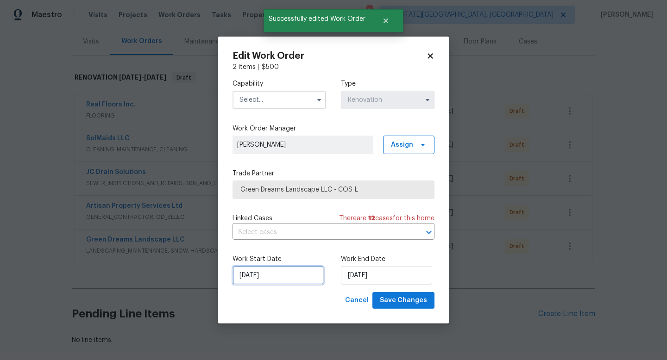
click at [270, 272] on input "8/26/2025" at bounding box center [277, 275] width 91 height 19
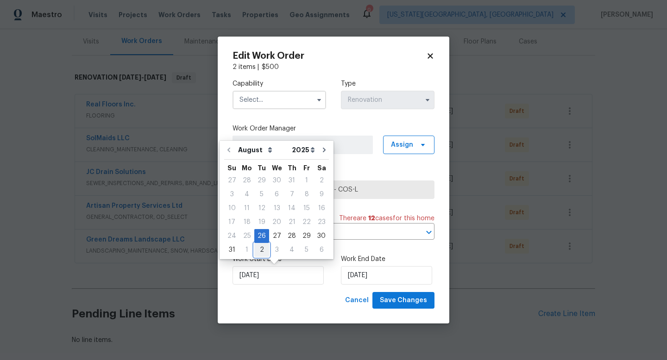
click at [258, 247] on div "2" at bounding box center [261, 250] width 15 height 13
type input "[DATE]"
select select "8"
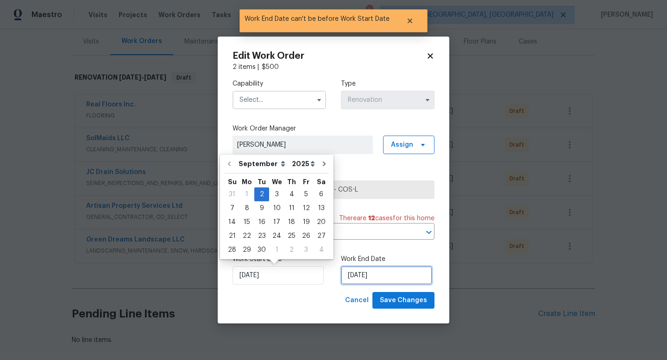
click at [374, 277] on input "[DATE]" at bounding box center [386, 275] width 91 height 19
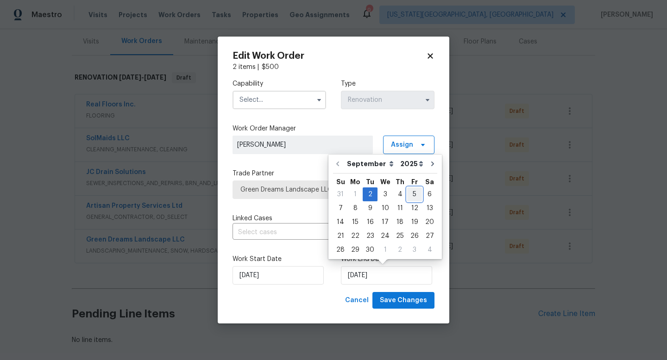
click at [411, 197] on div "5" at bounding box center [414, 194] width 15 height 13
type input "[DATE]"
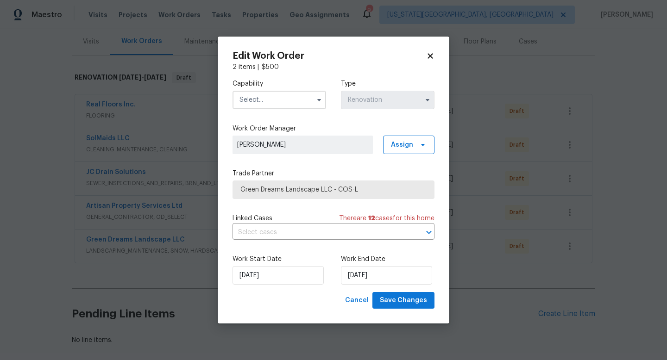
click at [243, 101] on input "text" at bounding box center [279, 100] width 94 height 19
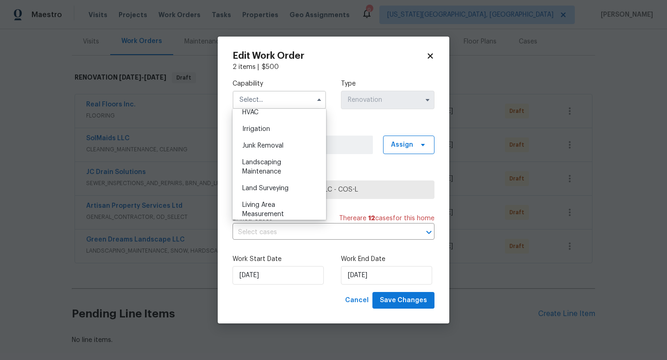
scroll to position [646, 0]
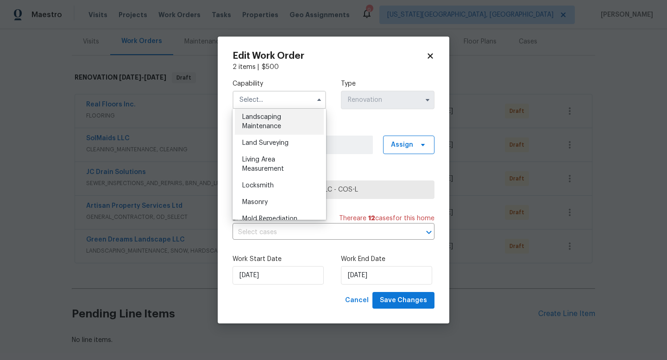
click at [257, 121] on div "Landscaping Maintenance" at bounding box center [279, 122] width 89 height 26
type input "Landscaping Maintenance"
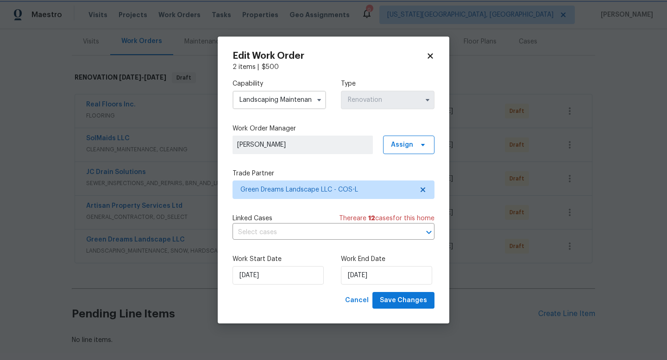
scroll to position [584, 0]
click at [397, 302] on span "Save Changes" at bounding box center [403, 301] width 47 height 12
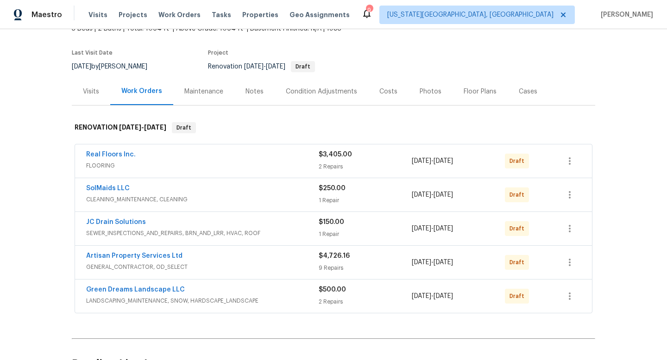
scroll to position [160, 0]
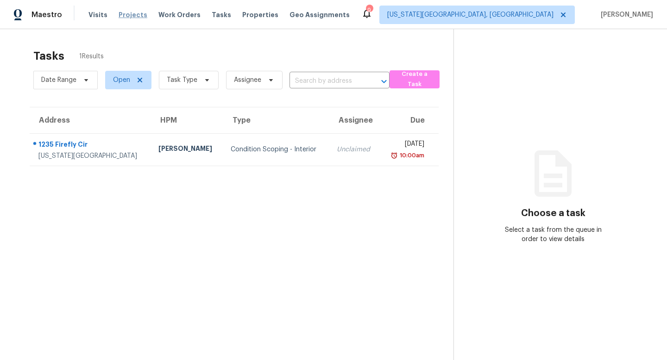
click at [128, 15] on span "Projects" at bounding box center [133, 14] width 29 height 9
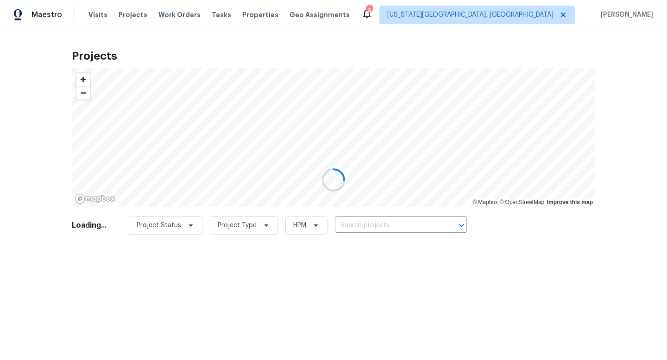
click at [367, 222] on div at bounding box center [333, 180] width 667 height 360
click at [364, 225] on div at bounding box center [333, 180] width 667 height 360
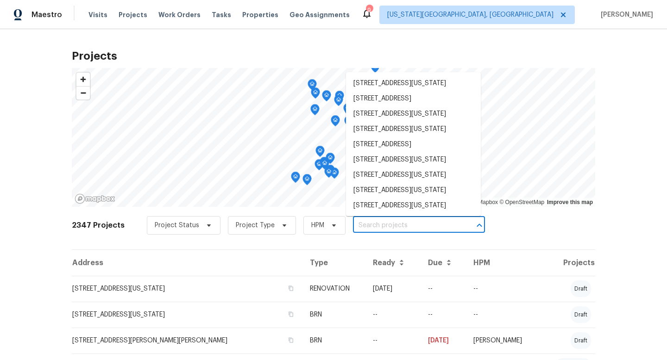
click at [364, 225] on input "text" at bounding box center [406, 226] width 106 height 14
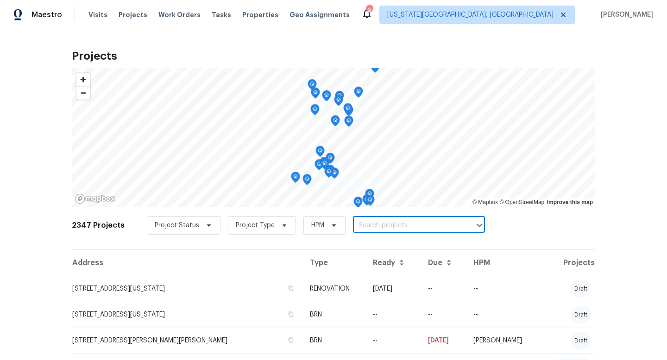
paste input "8674-[GEOGRAPHIC_DATA]-Cir-[US_STATE][GEOGRAPHIC_DATA]-[GEOGRAPHIC_DATA]"
type input "8674-[GEOGRAPHIC_DATA]-Cir-[US_STATE][GEOGRAPHIC_DATA]-[GEOGRAPHIC_DATA]"
click at [403, 228] on input "text" at bounding box center [406, 226] width 106 height 14
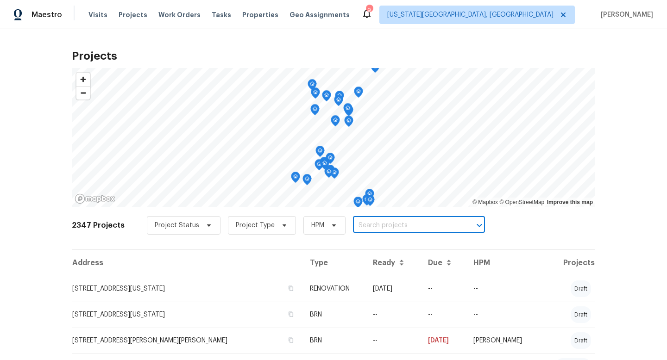
paste input "8674-[GEOGRAPHIC_DATA]-Cir-[US_STATE][GEOGRAPHIC_DATA]-[GEOGRAPHIC_DATA]"
click at [370, 225] on input "8674-Bellcove" at bounding box center [406, 226] width 106 height 14
type input "8674 Bellcove"
click at [374, 250] on li "[STREET_ADDRESS][US_STATE]" at bounding box center [413, 246] width 135 height 15
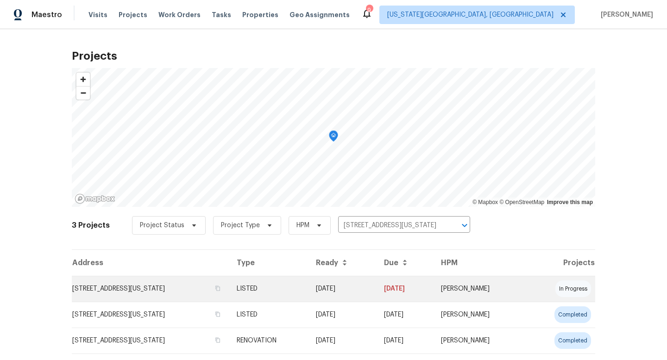
click at [184, 284] on td "[STREET_ADDRESS][US_STATE]" at bounding box center [150, 289] width 157 height 26
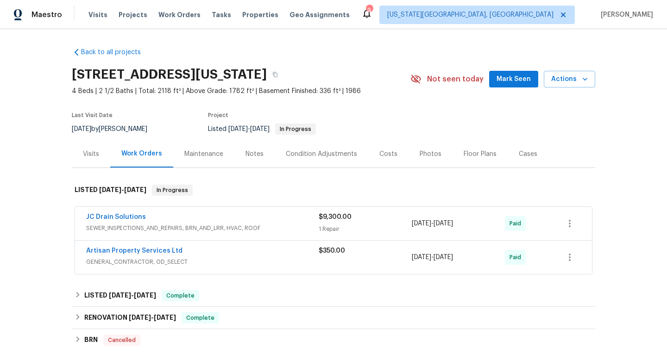
click at [436, 150] on div "Photos" at bounding box center [430, 153] width 44 height 27
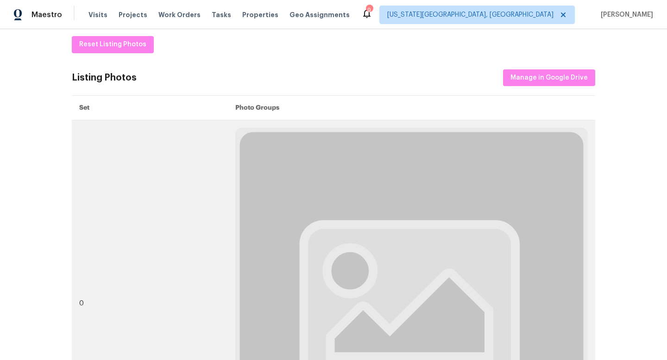
scroll to position [145, 0]
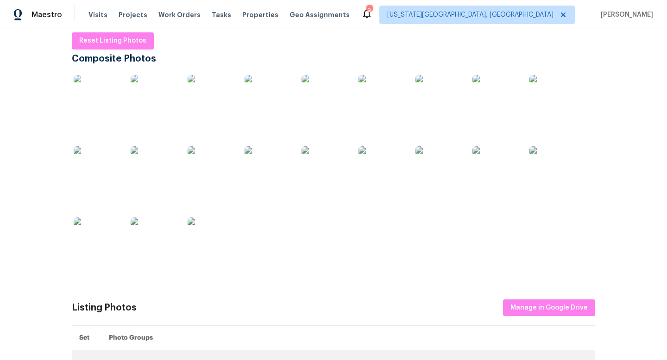
click at [156, 182] on img at bounding box center [154, 169] width 46 height 46
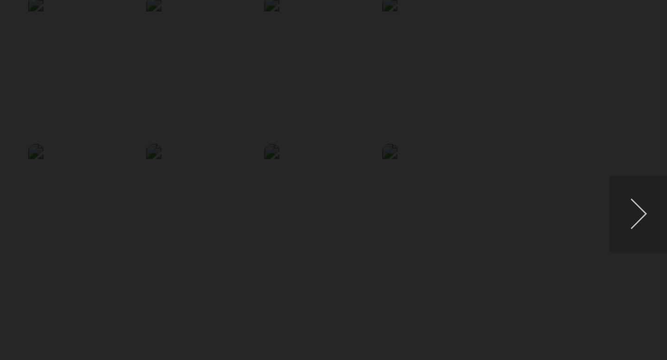
scroll to position [0, 0]
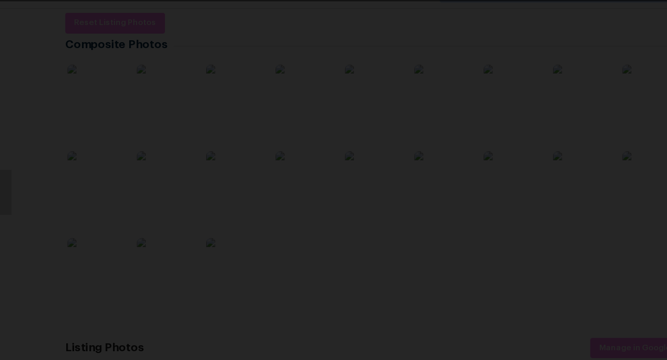
click at [86, 134] on div "Lightbox" at bounding box center [333, 180] width 667 height 360
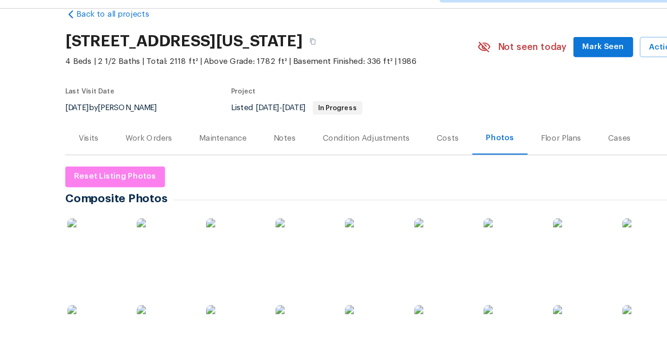
scroll to position [9, 0]
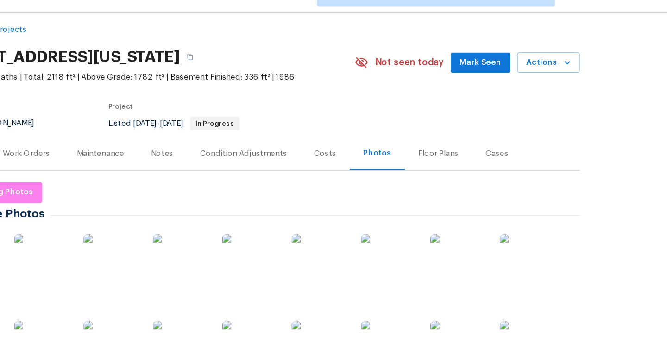
click at [528, 70] on span "Mark Seen" at bounding box center [513, 70] width 34 height 12
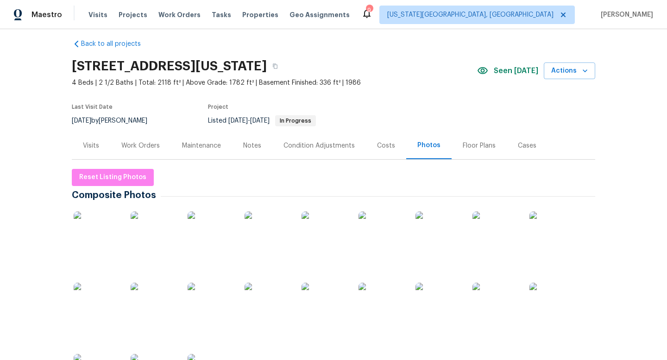
scroll to position [0, 0]
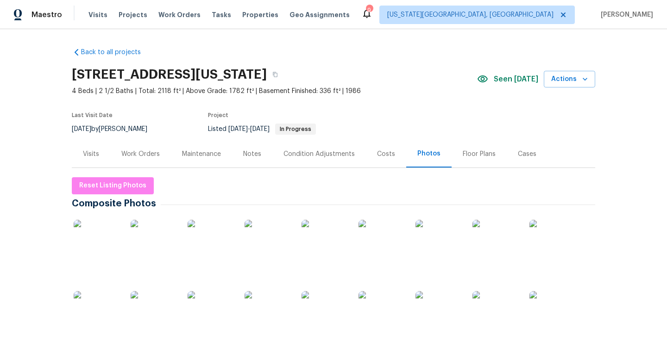
click at [144, 152] on div "Work Orders" at bounding box center [140, 154] width 38 height 9
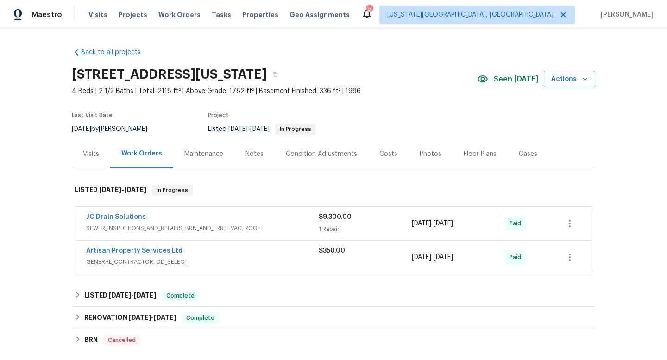
scroll to position [214, 0]
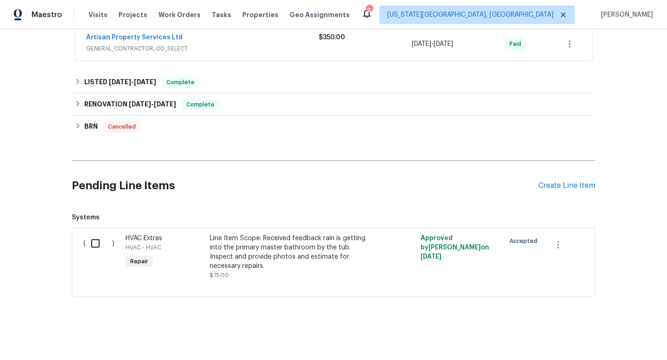
click at [557, 177] on div "Pending Line Items Create Line Item" at bounding box center [333, 185] width 523 height 43
click at [580, 186] on div "Create Line Item" at bounding box center [566, 186] width 57 height 9
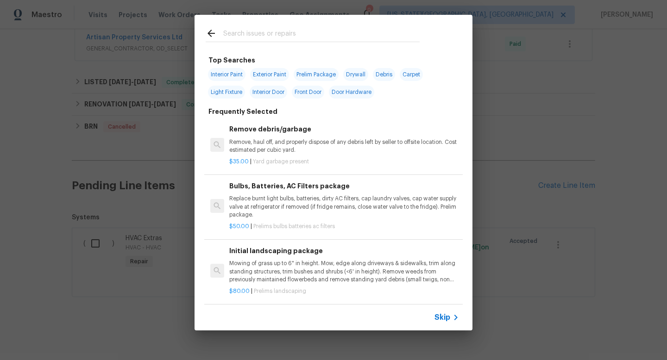
click at [236, 30] on input "text" at bounding box center [321, 35] width 196 height 14
type input "f"
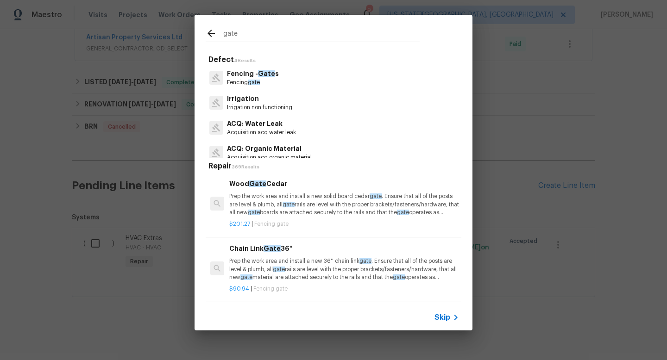
type input "gate"
click at [236, 74] on p "Fencing - Gate s" at bounding box center [253, 74] width 52 height 10
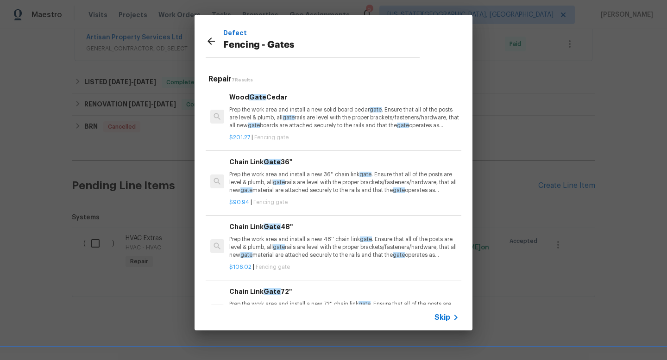
scroll to position [192, 0]
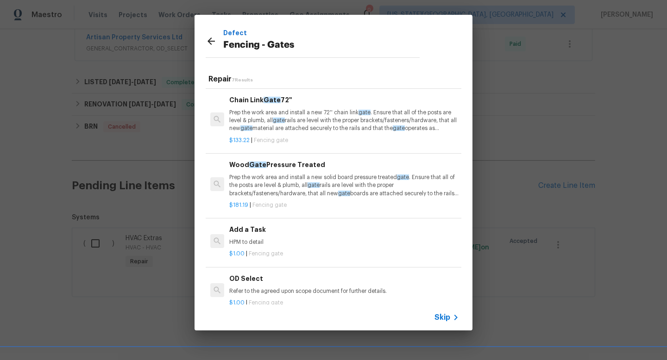
click at [279, 244] on p "HPM to detail" at bounding box center [344, 243] width 230 height 8
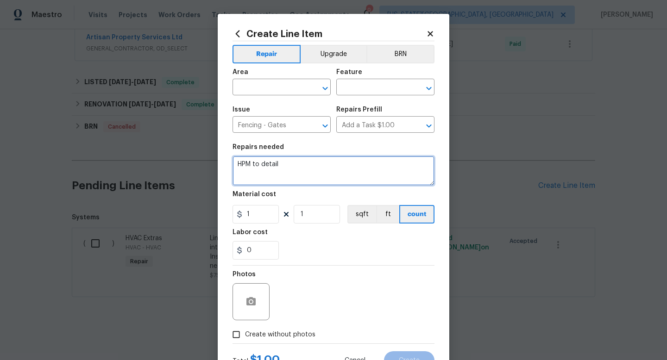
drag, startPoint x: 285, startPoint y: 168, endPoint x: 189, endPoint y: 143, distance: 98.6
click at [191, 146] on div "Create Line Item Repair Upgrade BRN Area ​ Feature ​ Issue Fencing - Gates ​ Re…" at bounding box center [333, 180] width 667 height 360
type textarea "Install missing gate at front right elevation."
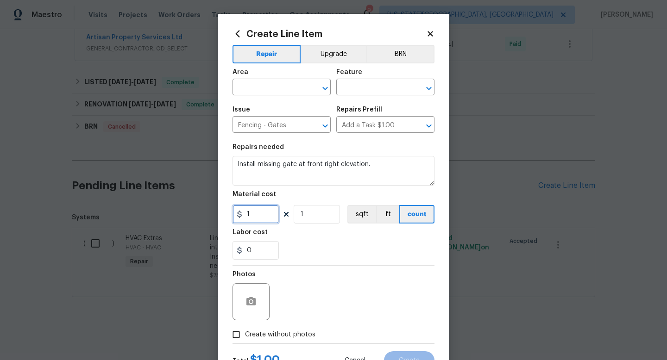
click at [258, 216] on input "1" at bounding box center [255, 214] width 46 height 19
type input "250"
click at [291, 334] on span "Create without photos" at bounding box center [280, 335] width 70 height 10
click at [245, 334] on input "Create without photos" at bounding box center [236, 335] width 18 height 18
checkbox input "true"
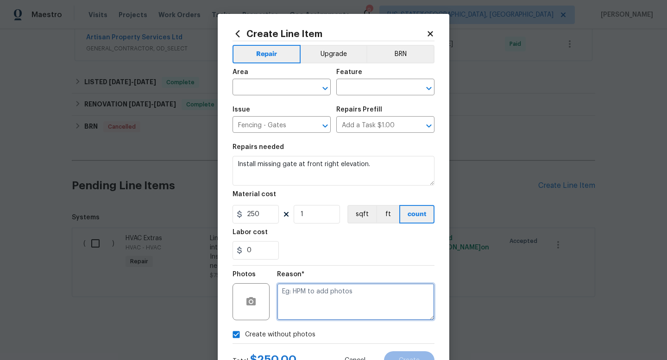
click at [299, 307] on textarea at bounding box center [355, 301] width 157 height 37
type textarea "na"
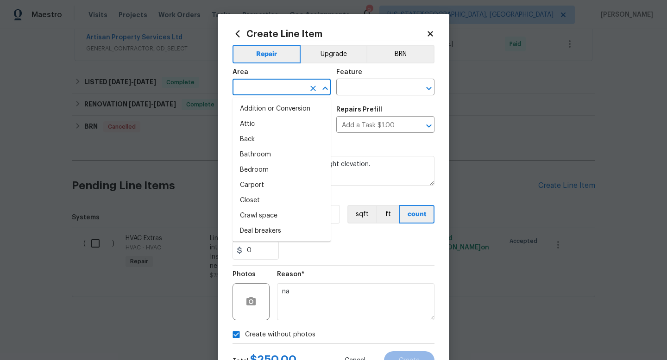
click at [263, 91] on input "text" at bounding box center [268, 88] width 72 height 14
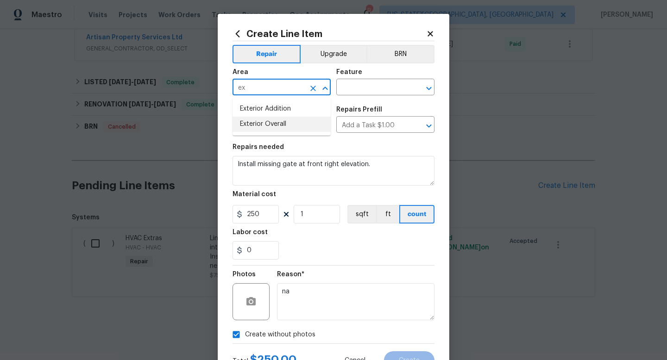
click at [260, 124] on li "Exterior Overall" at bounding box center [281, 124] width 98 height 15
type input "Exterior Overall"
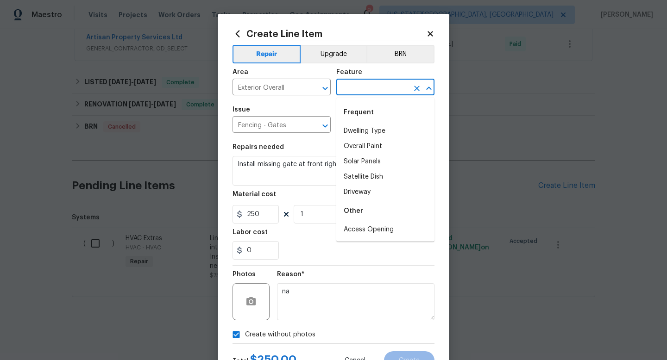
click at [353, 86] on input "text" at bounding box center [372, 88] width 72 height 14
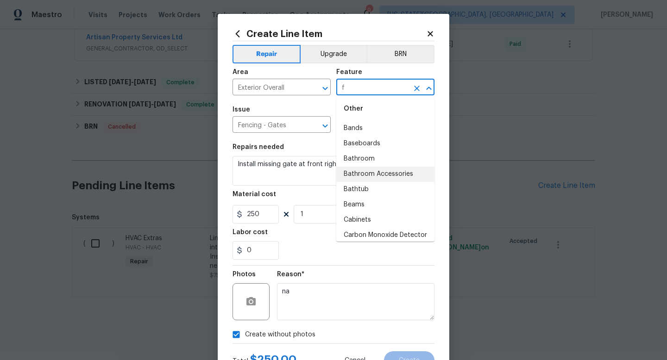
scroll to position [0, 0]
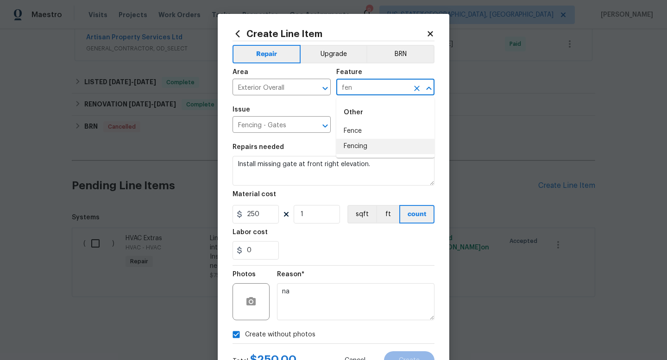
click at [354, 150] on li "Fencing" at bounding box center [385, 146] width 98 height 15
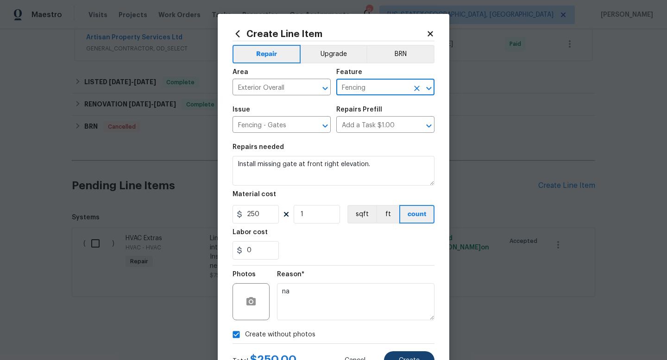
type input "Fencing"
click at [403, 360] on span "Create" at bounding box center [409, 361] width 21 height 7
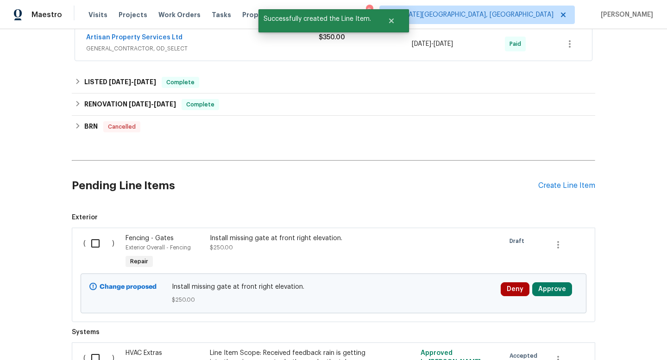
scroll to position [329, 0]
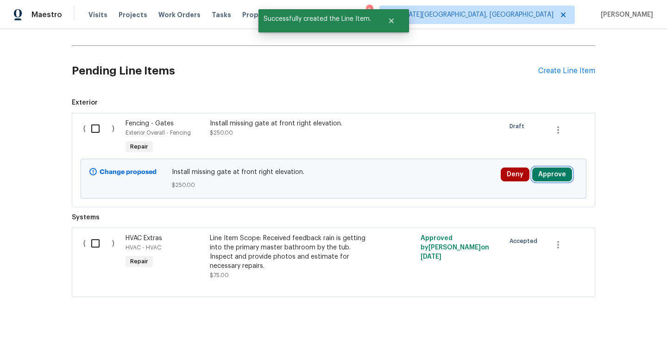
click at [547, 181] on button "Approve" at bounding box center [552, 175] width 40 height 14
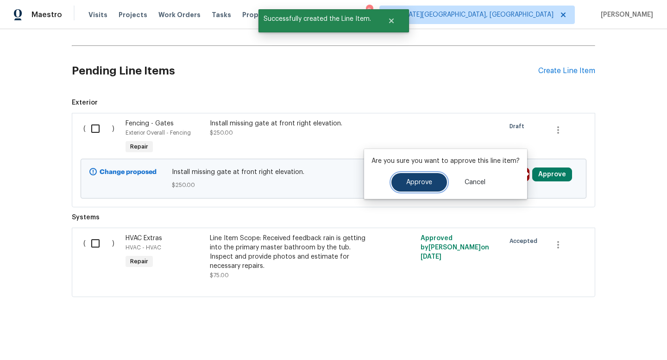
click at [420, 185] on span "Approve" at bounding box center [419, 182] width 26 height 7
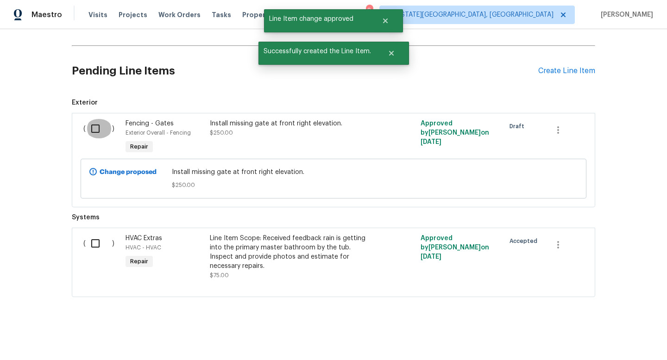
click at [98, 130] on input "checkbox" at bounding box center [99, 128] width 26 height 19
checkbox input "true"
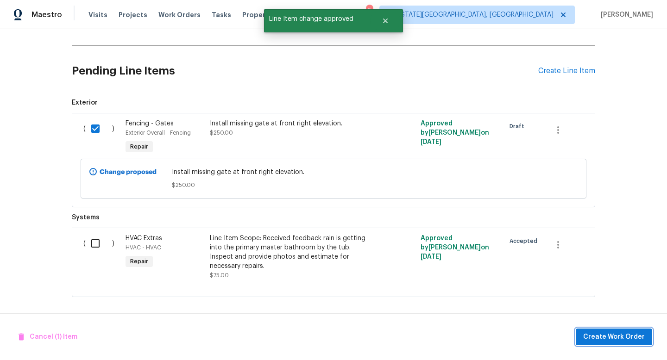
click at [596, 340] on span "Create Work Order" at bounding box center [614, 338] width 62 height 12
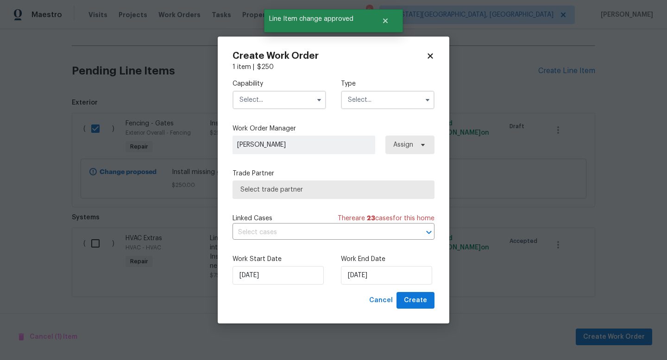
click at [263, 103] on input "text" at bounding box center [279, 100] width 94 height 19
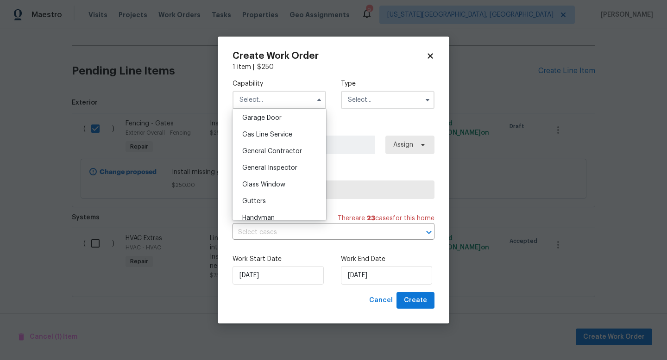
scroll to position [409, 0]
click at [266, 158] on div "General Contractor" at bounding box center [279, 153] width 89 height 17
type input "General Contractor"
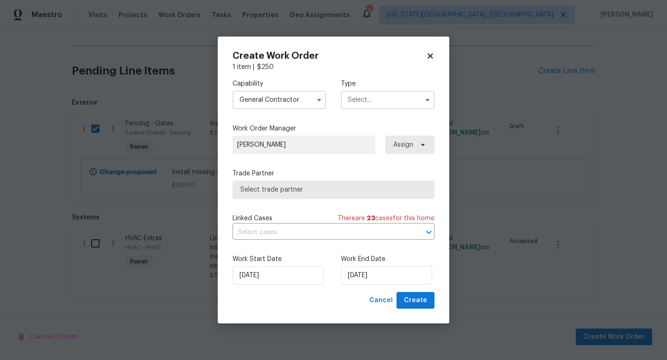
click at [367, 94] on input "text" at bounding box center [388, 100] width 94 height 19
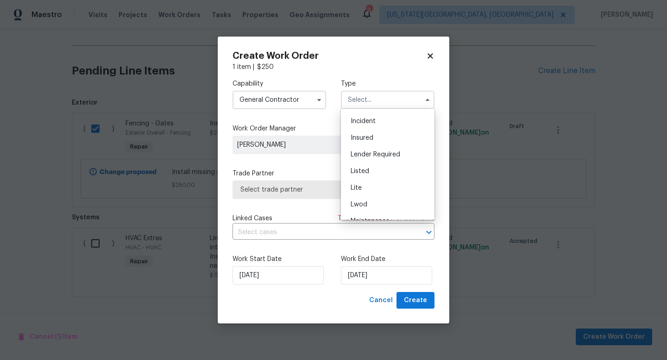
scroll to position [50, 0]
click at [363, 167] on span "Listed" at bounding box center [360, 169] width 19 height 6
type input "Listed"
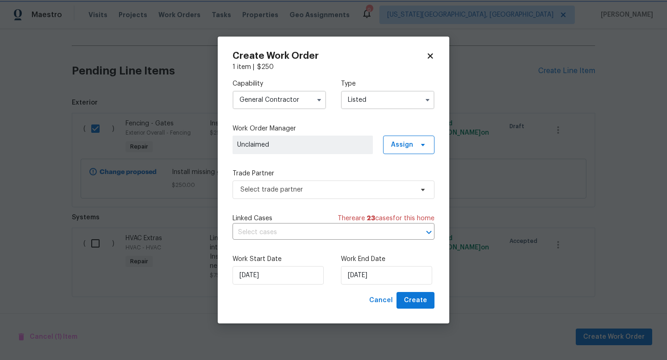
scroll to position [0, 0]
click at [289, 202] on div "Capability General Contractor Type Listed Work Order Manager Unclaimed Assign T…" at bounding box center [333, 182] width 202 height 220
click at [289, 195] on span "Select trade partner" at bounding box center [333, 190] width 202 height 19
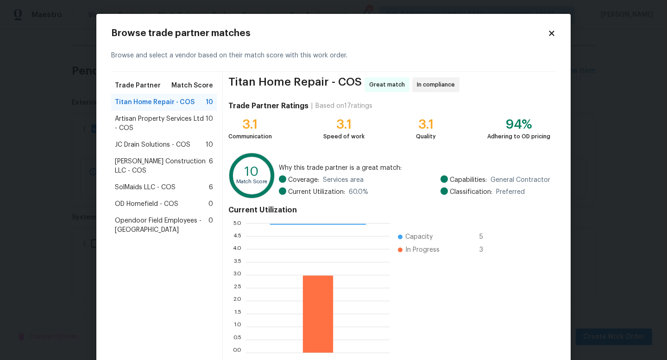
scroll to position [48, 0]
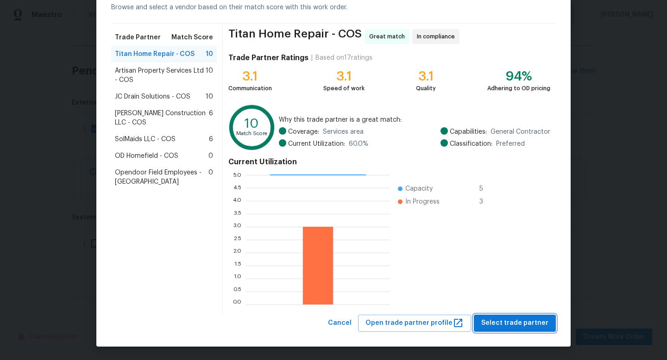
click at [528, 331] on button "Select trade partner" at bounding box center [515, 323] width 82 height 17
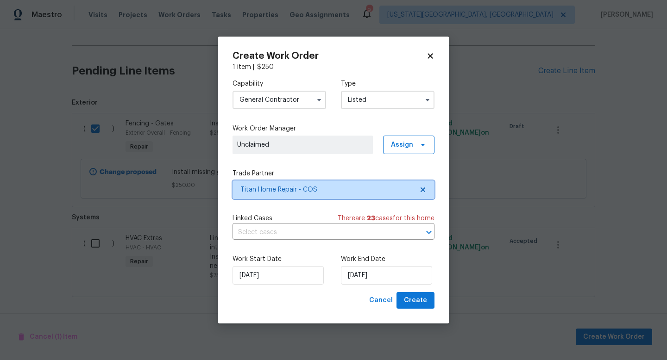
scroll to position [0, 0]
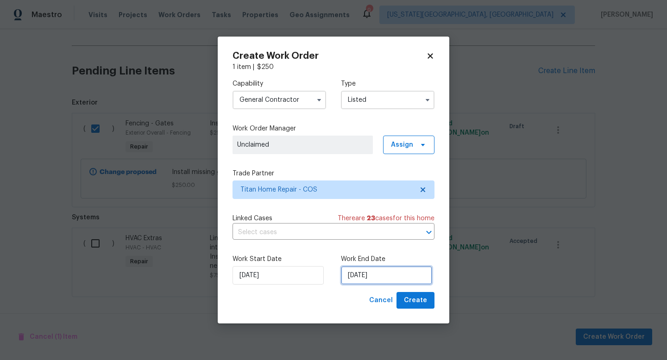
click at [377, 275] on input "[DATE]" at bounding box center [386, 275] width 91 height 19
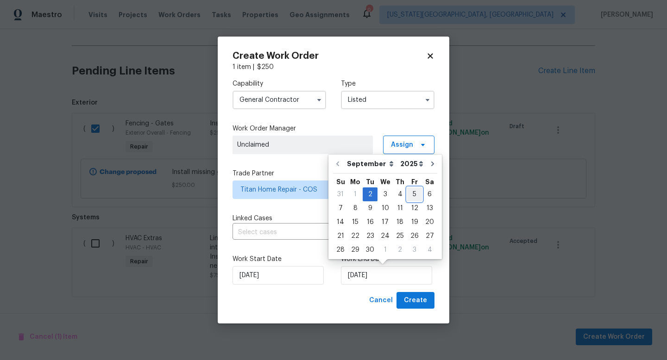
click at [411, 196] on div "5" at bounding box center [414, 194] width 15 height 13
type input "[DATE]"
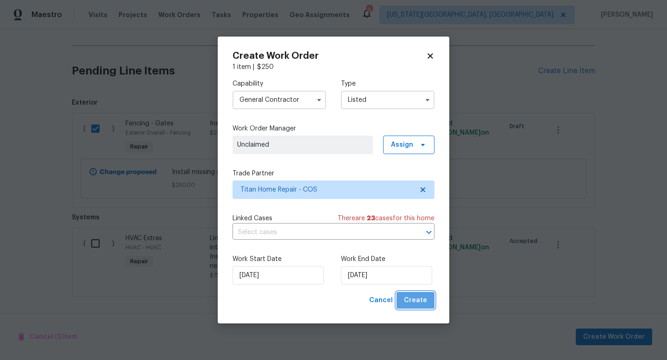
click at [421, 300] on span "Create" at bounding box center [415, 301] width 23 height 12
checkbox input "false"
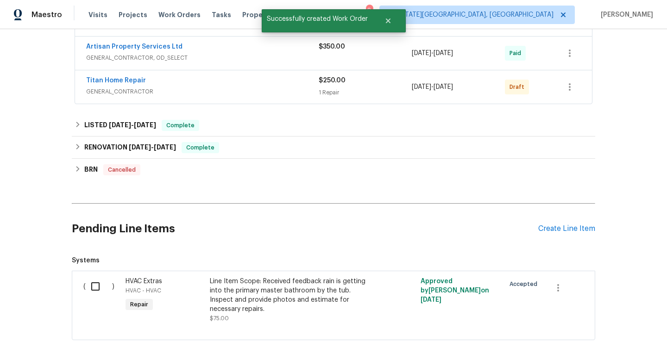
scroll to position [198, 0]
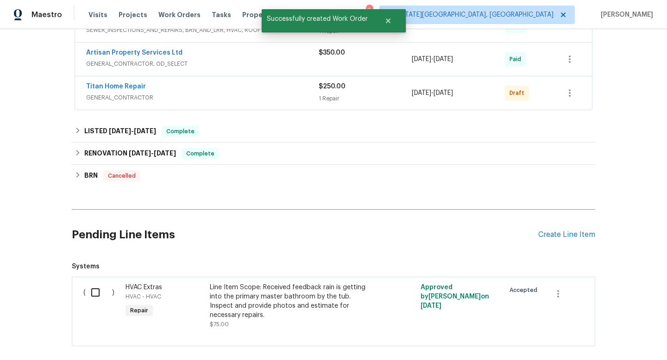
click at [270, 89] on div "Titan Home Repair" at bounding box center [202, 87] width 232 height 11
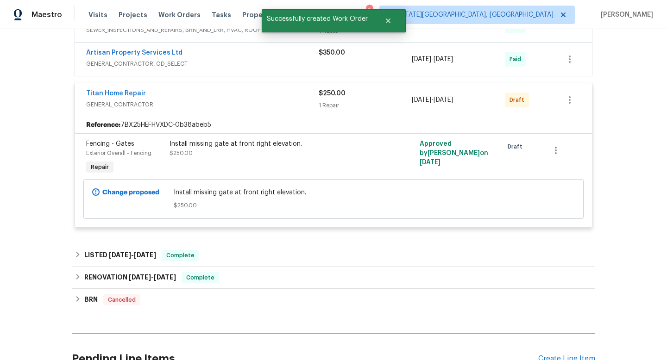
click at [245, 151] on div "Install missing gate at front right elevation. $250.00" at bounding box center [271, 148] width 203 height 19
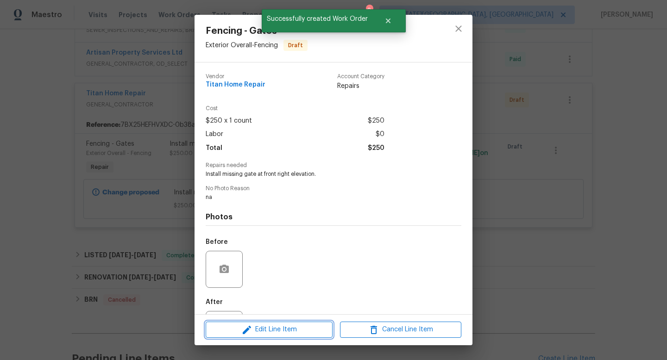
click at [278, 326] on span "Edit Line Item" at bounding box center [268, 330] width 121 height 12
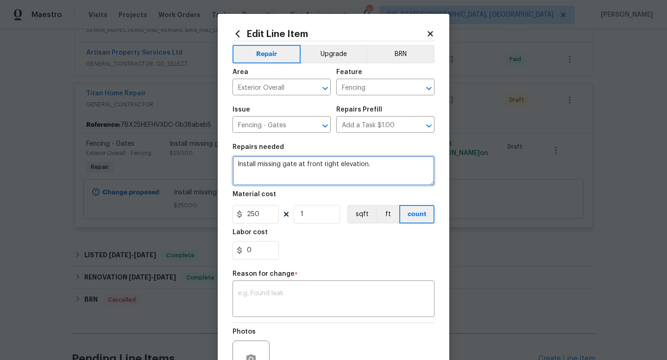
click at [257, 165] on textarea "Install missing gate at front right elevation." at bounding box center [333, 171] width 202 height 30
click at [280, 164] on textarea "Install missing gate at front right elevation." at bounding box center [333, 171] width 202 height 30
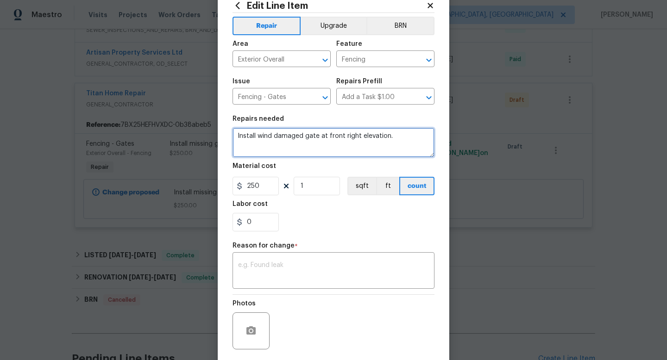
scroll to position [62, 0]
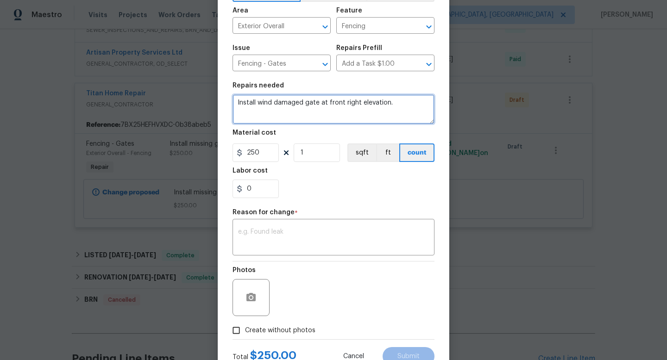
type textarea "Install wind damaged gate at front right elevation."
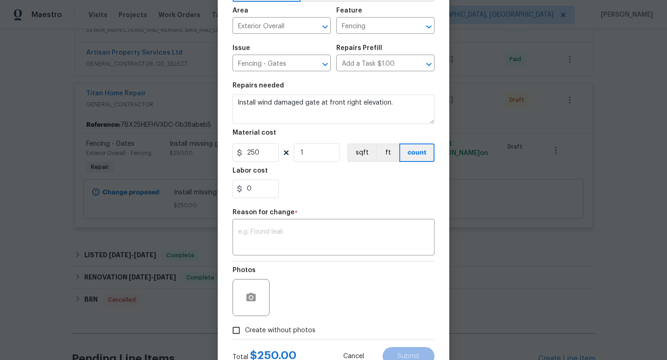
click at [296, 320] on div "Photos" at bounding box center [333, 292] width 202 height 60
click at [297, 302] on div "Photos" at bounding box center [333, 292] width 202 height 60
click at [289, 328] on span "Create without photos" at bounding box center [280, 331] width 70 height 10
click at [245, 328] on input "Create without photos" at bounding box center [236, 331] width 18 height 18
checkbox input "true"
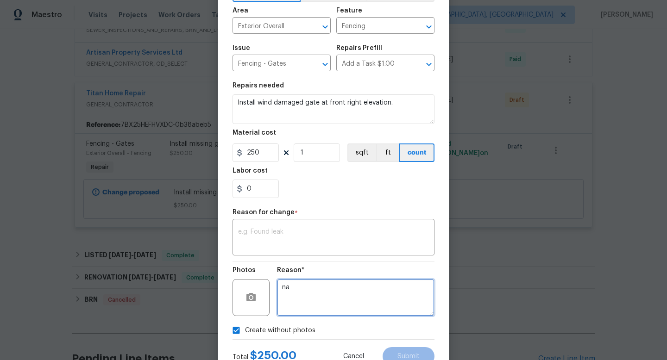
click at [293, 296] on textarea "na" at bounding box center [355, 297] width 157 height 37
type textarea "naa"
click at [338, 228] on div "x ​" at bounding box center [333, 238] width 202 height 34
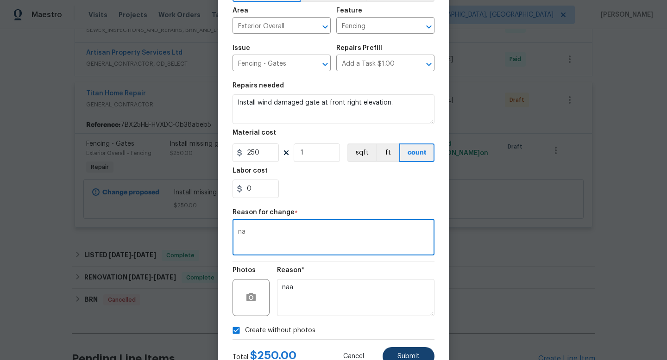
type textarea "na"
click at [413, 357] on span "Submit" at bounding box center [408, 356] width 22 height 7
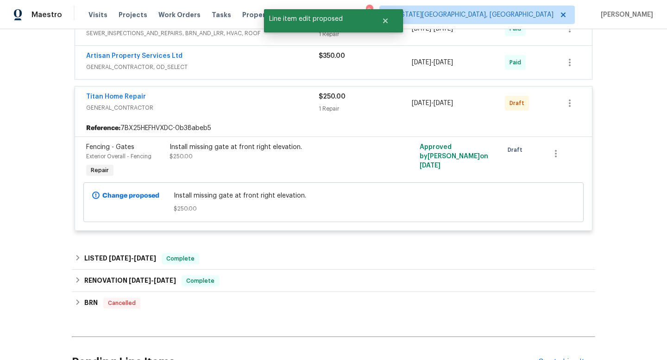
scroll to position [59, 0]
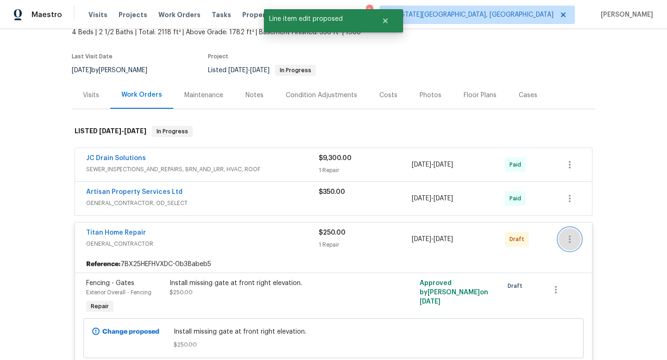
click at [570, 239] on icon "button" at bounding box center [570, 239] width 2 height 7
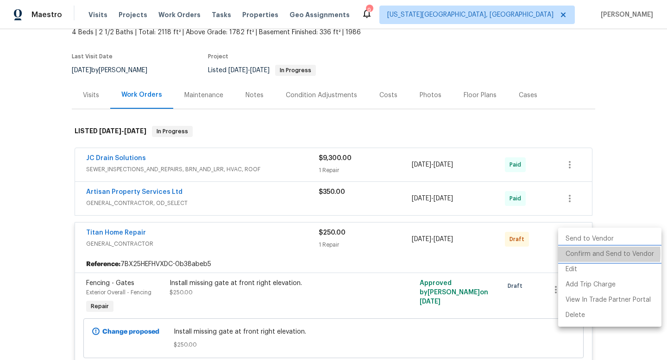
click at [571, 254] on li "Confirm and Send to Vendor" at bounding box center [609, 254] width 103 height 15
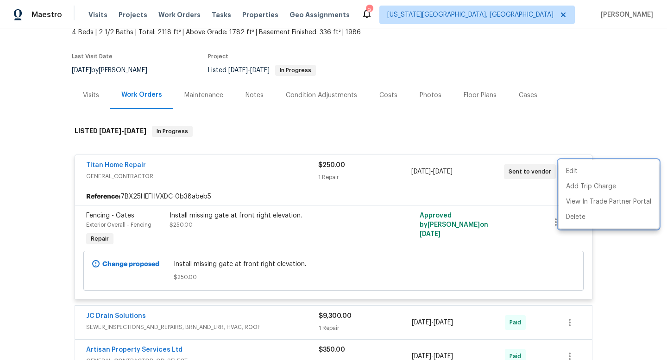
click at [250, 172] on div at bounding box center [333, 180] width 667 height 360
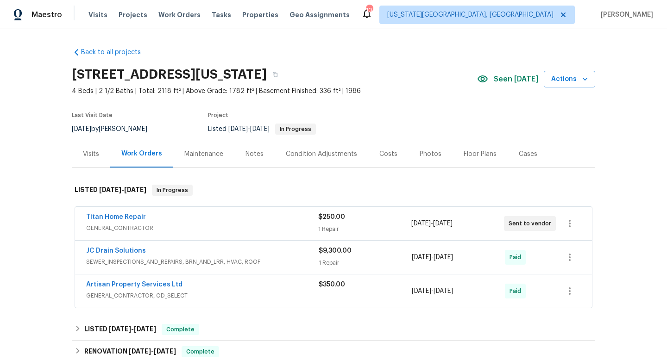
click at [380, 216] on div "$250.00" at bounding box center [364, 217] width 93 height 9
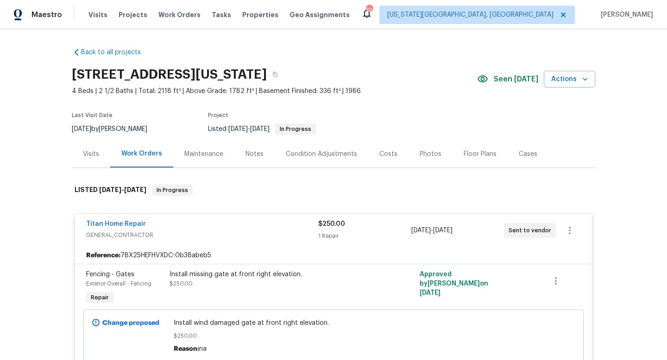
click at [267, 233] on span "GENERAL_CONTRACTOR" at bounding box center [202, 235] width 232 height 9
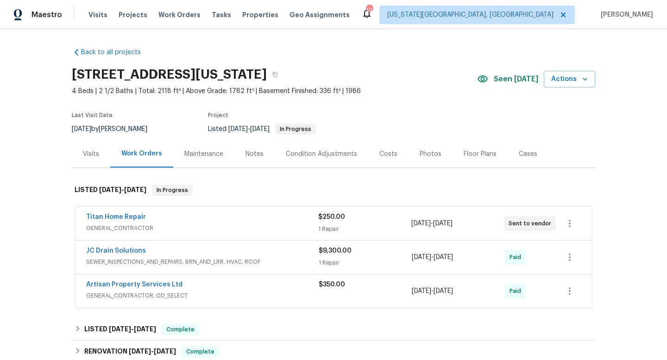
click at [254, 154] on div "Notes" at bounding box center [254, 154] width 18 height 9
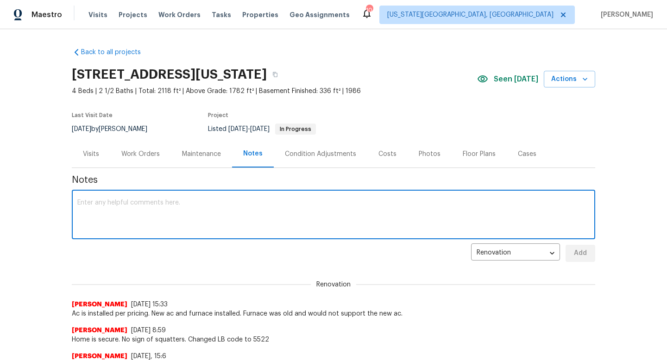
click at [218, 222] on textarea at bounding box center [333, 216] width 512 height 32
type textarea "W"
type textarea "M"
type textarea "Gate on right side of home is wind damaged and needs to repaired. Sent wo to do…"
click at [581, 258] on span "Add" at bounding box center [580, 254] width 15 height 12
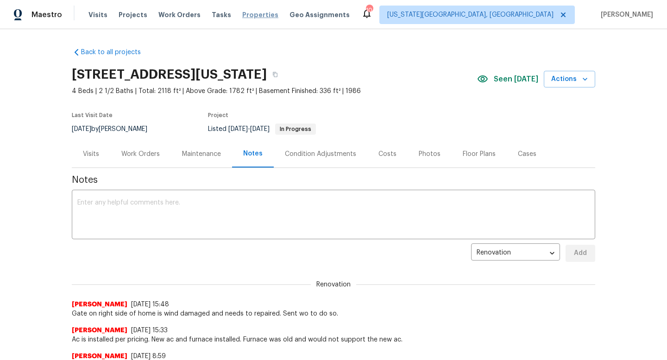
click at [248, 14] on span "Properties" at bounding box center [260, 14] width 36 height 9
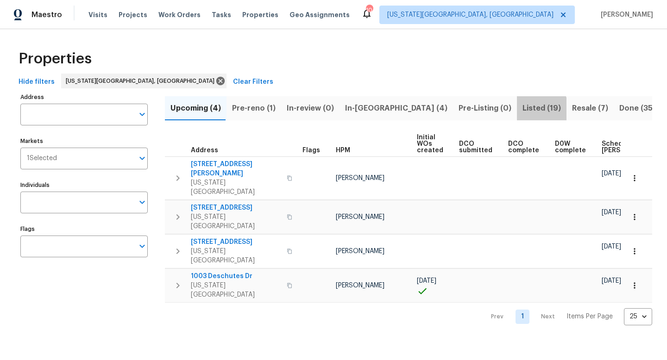
click at [522, 112] on span "Listed (19)" at bounding box center [541, 108] width 38 height 13
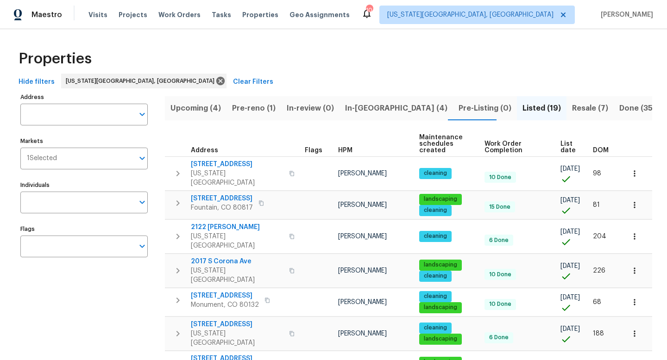
click at [565, 151] on span "List date" at bounding box center [568, 147] width 17 height 13
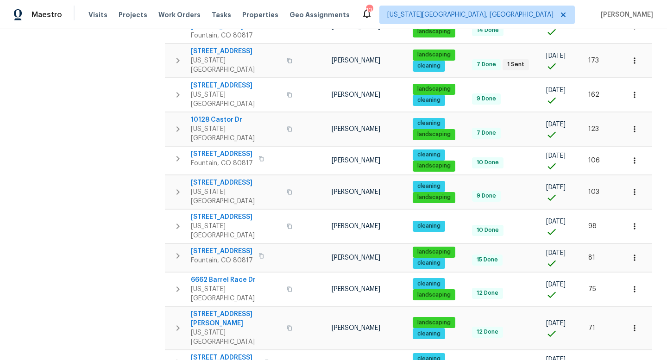
scroll to position [370, 0]
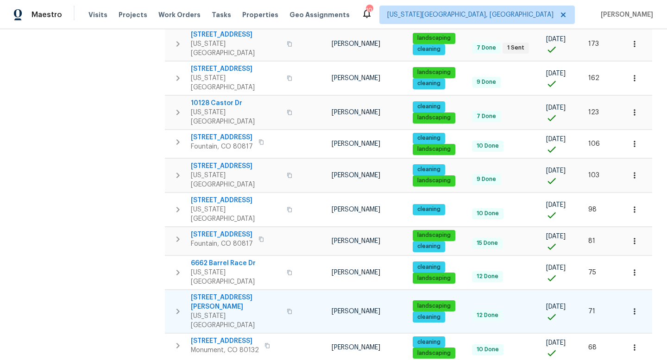
click at [216, 293] on span "7356 Waterman Way" at bounding box center [236, 302] width 90 height 19
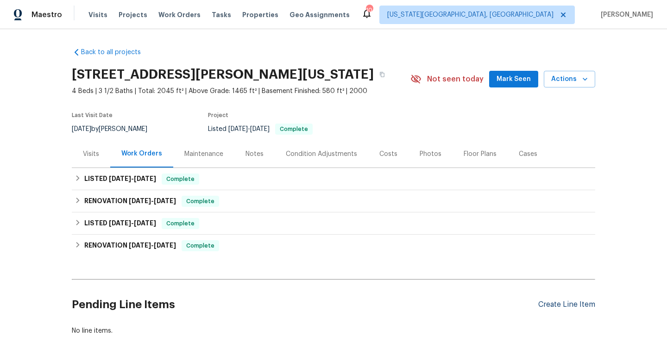
click at [554, 302] on div "Create Line Item" at bounding box center [566, 305] width 57 height 9
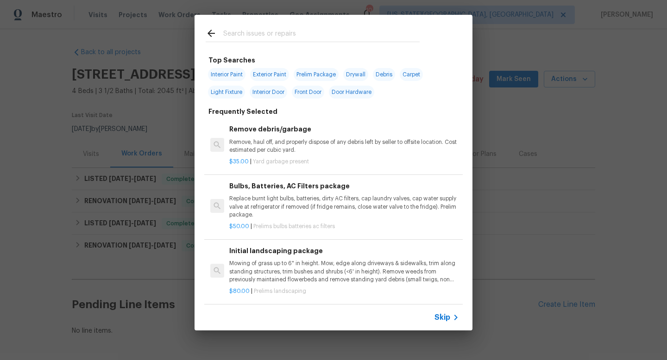
click at [250, 37] on input "text" at bounding box center [321, 35] width 196 height 14
type input "i"
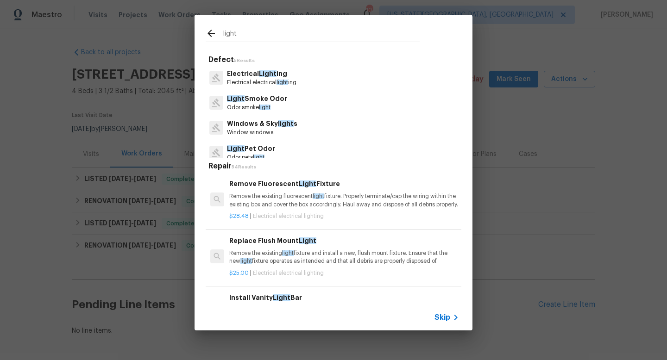
type input "light"
click at [252, 69] on p "Electrical Light ing" at bounding box center [261, 74] width 69 height 10
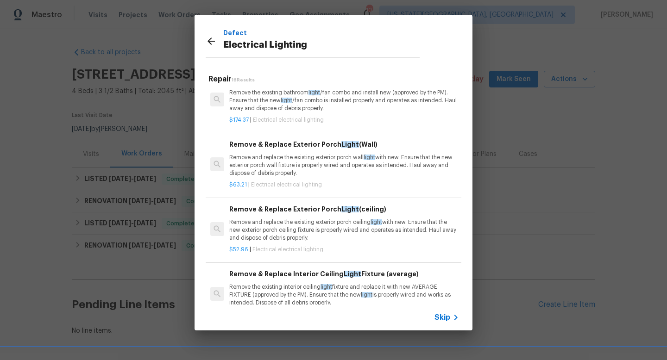
scroll to position [760, 0]
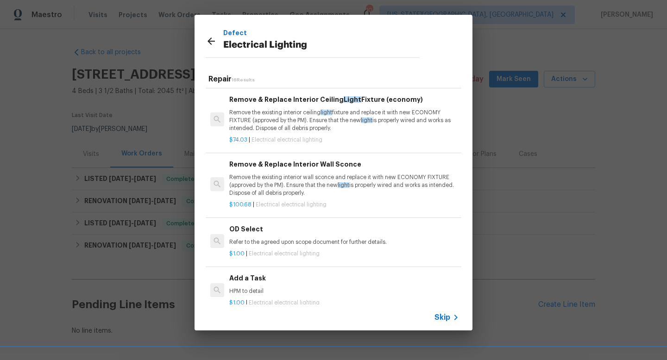
click at [276, 282] on h6 "Add a Task" at bounding box center [344, 278] width 230 height 10
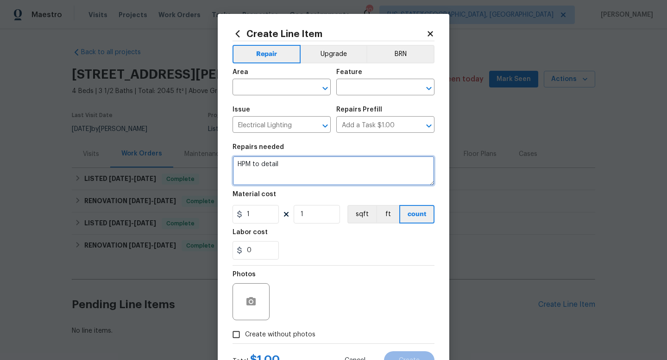
drag, startPoint x: 287, startPoint y: 167, endPoint x: 202, endPoint y: 161, distance: 84.9
click at [202, 161] on div "Create Line Item Repair Upgrade BRN Area ​ Feature ​ Issue Electrical Lighting …" at bounding box center [333, 180] width 667 height 360
type textarea "Install new light lens at kitchen light were broken. Replace dinning light with…"
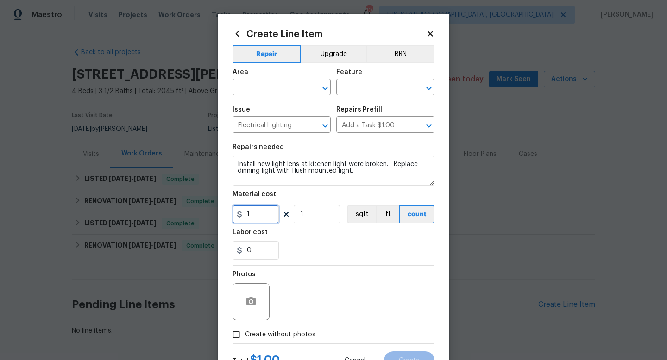
click at [262, 217] on input "1" at bounding box center [255, 214] width 46 height 19
type input "75"
click at [283, 337] on span "Create without photos" at bounding box center [280, 335] width 70 height 10
click at [245, 337] on input "Create without photos" at bounding box center [236, 335] width 18 height 18
checkbox input "true"
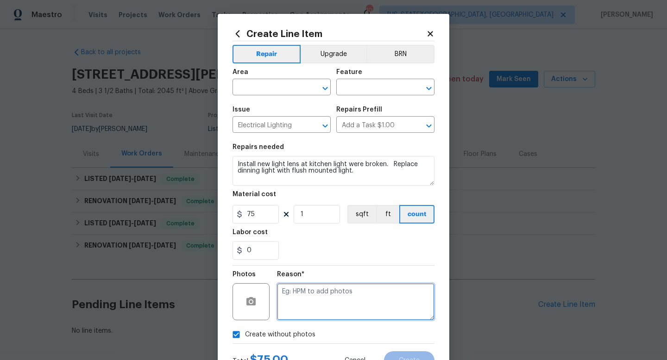
click at [296, 310] on textarea at bounding box center [355, 301] width 157 height 37
type textarea "a"
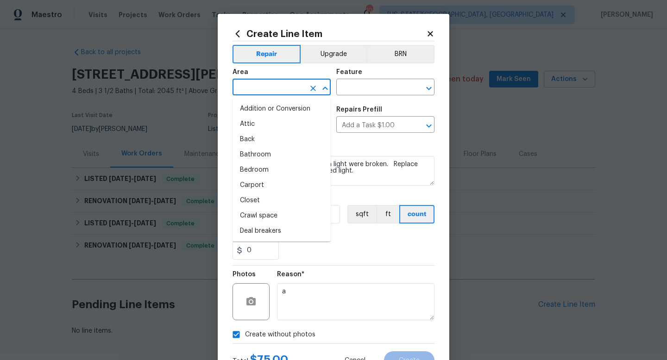
click at [263, 91] on input "text" at bounding box center [268, 88] width 72 height 14
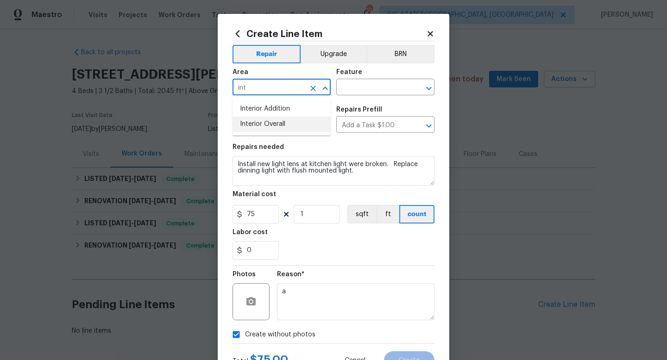
click at [259, 123] on li "Interior Overall" at bounding box center [281, 124] width 98 height 15
type input "Interior Overall"
click at [360, 82] on input "text" at bounding box center [372, 88] width 72 height 14
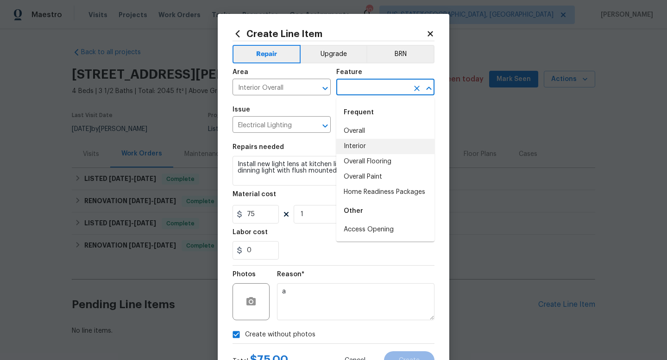
click at [360, 151] on li "Interior" at bounding box center [385, 146] width 98 height 15
type input "Interior"
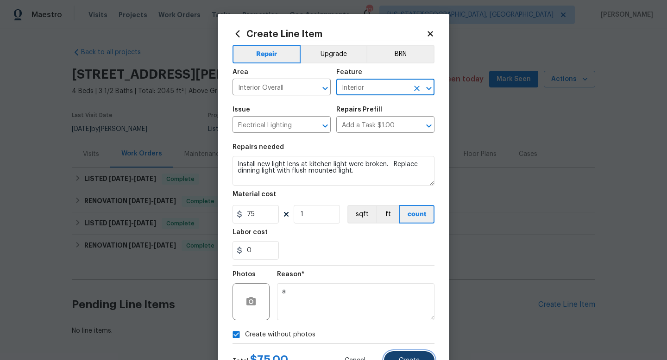
click at [409, 360] on span "Create" at bounding box center [409, 361] width 21 height 7
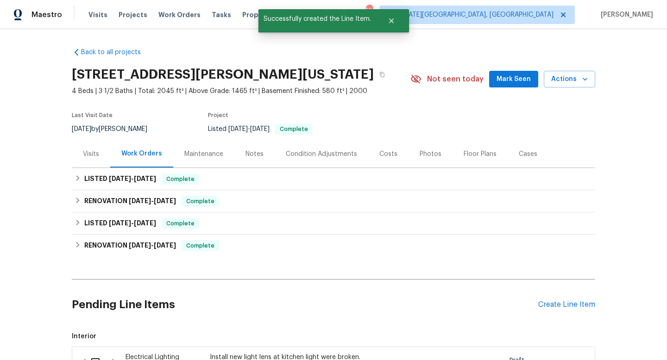
scroll to position [144, 0]
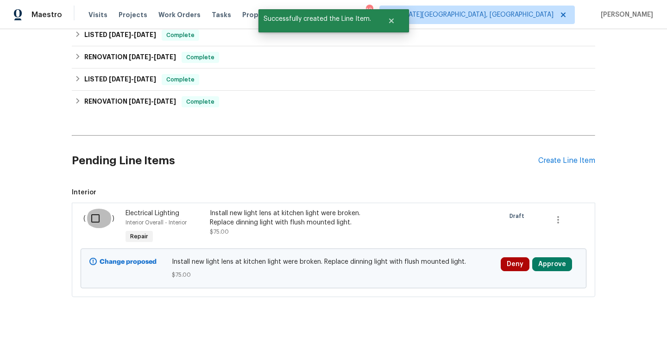
click at [92, 219] on input "checkbox" at bounding box center [99, 218] width 26 height 19
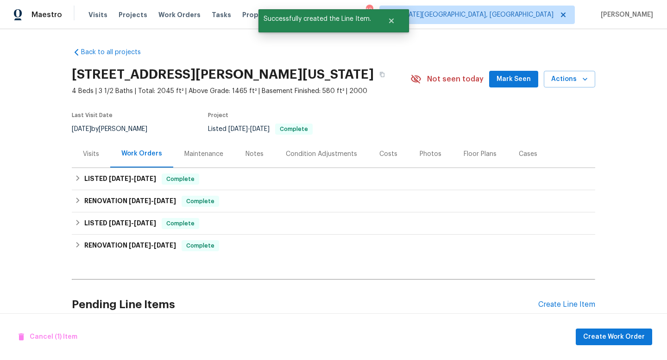
scroll to position [143, 0]
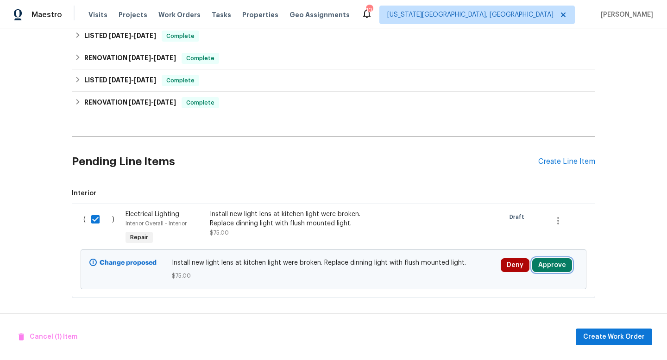
click at [562, 267] on button "Approve" at bounding box center [552, 265] width 40 height 14
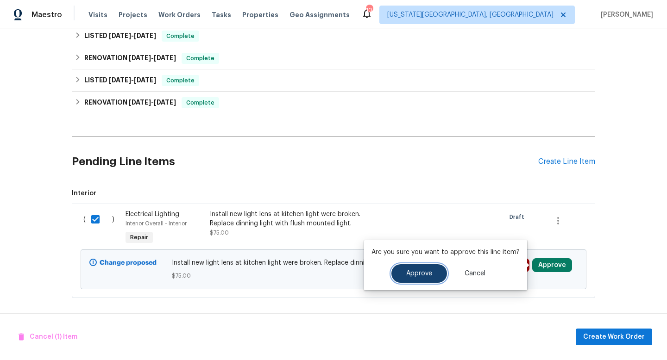
click at [427, 276] on span "Approve" at bounding box center [419, 273] width 26 height 7
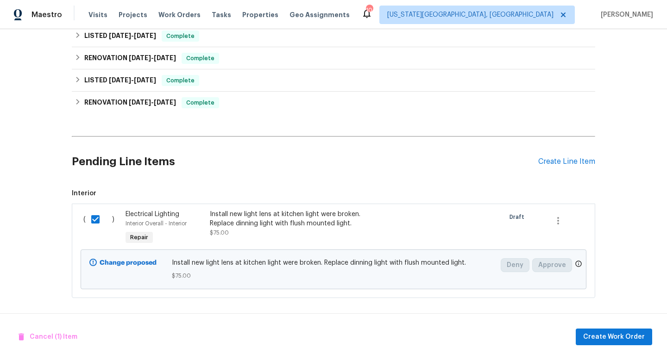
checkbox input "false"
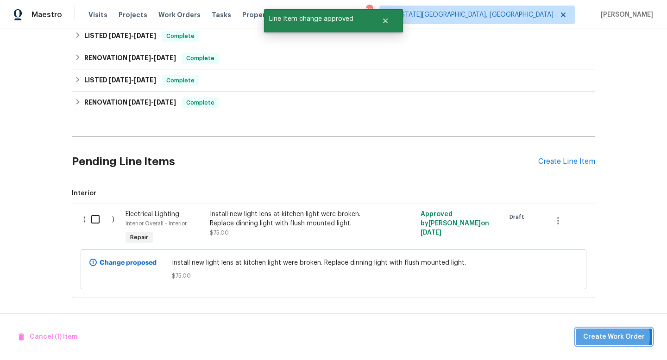
click at [603, 336] on span "Create Work Order" at bounding box center [614, 338] width 62 height 12
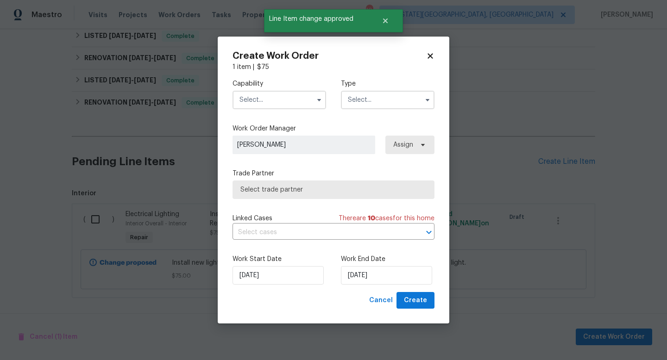
click at [264, 105] on input "text" at bounding box center [279, 100] width 94 height 19
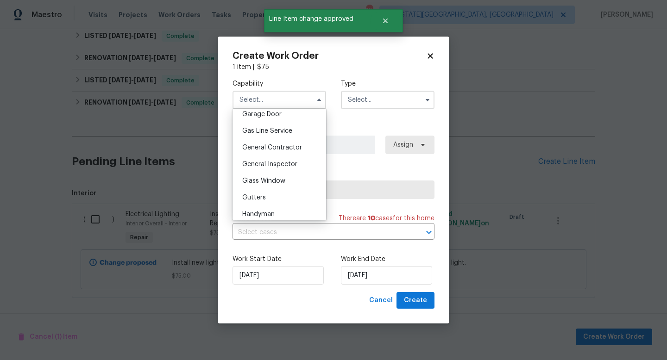
scroll to position [417, 0]
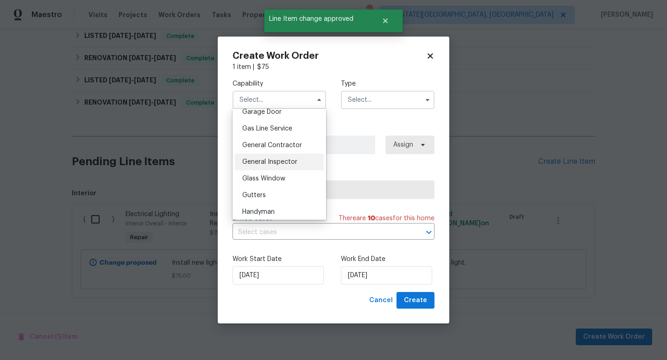
click at [264, 163] on span "General Inspector" at bounding box center [269, 162] width 55 height 6
type input "General Inspector"
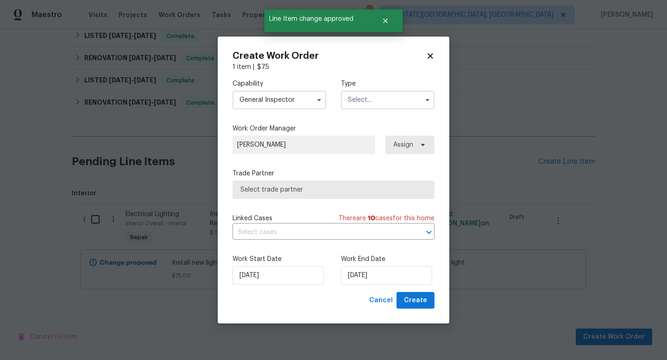
click at [378, 95] on input "text" at bounding box center [388, 100] width 94 height 19
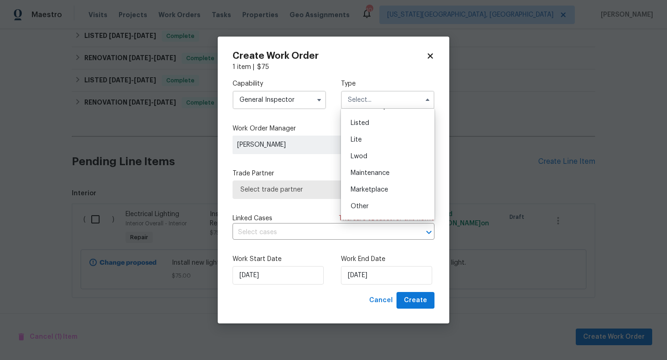
scroll to position [77, 0]
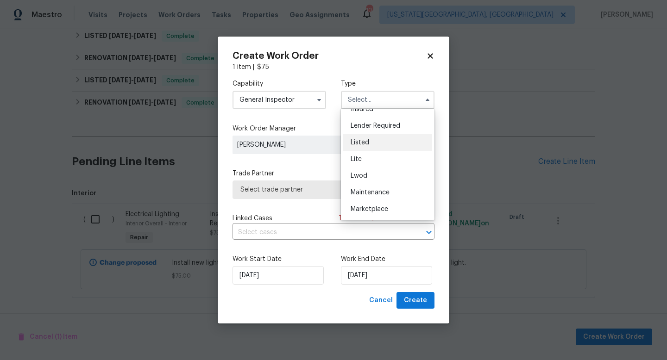
click at [360, 148] on div "Listed" at bounding box center [387, 142] width 89 height 17
type input "Listed"
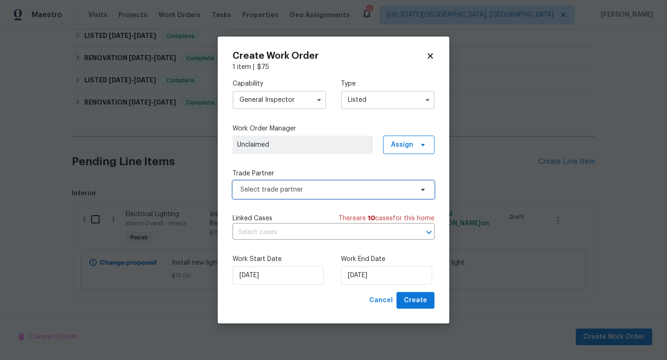
click at [308, 191] on span "Select trade partner" at bounding box center [326, 189] width 173 height 9
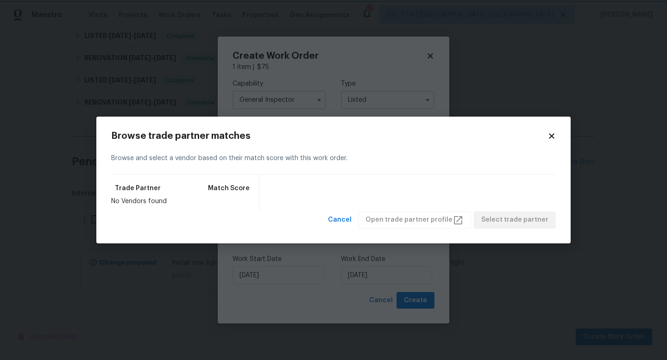
click at [395, 94] on body "Maestro Visits Projects Work Orders Tasks Properties Geo Assignments 10 Colorad…" at bounding box center [333, 180] width 667 height 360
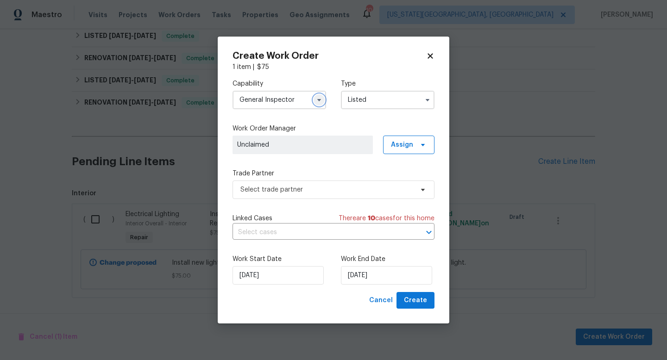
click at [317, 102] on icon "button" at bounding box center [318, 99] width 7 height 7
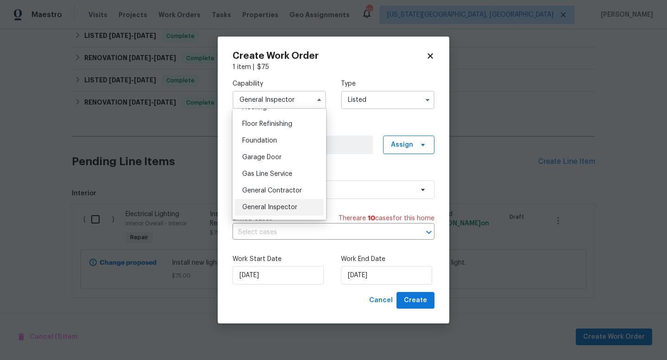
scroll to position [400, 0]
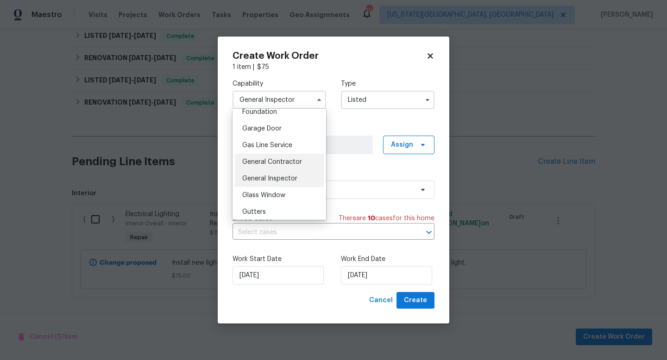
click at [269, 160] on span "General Contractor" at bounding box center [272, 162] width 60 height 6
type input "General Contractor"
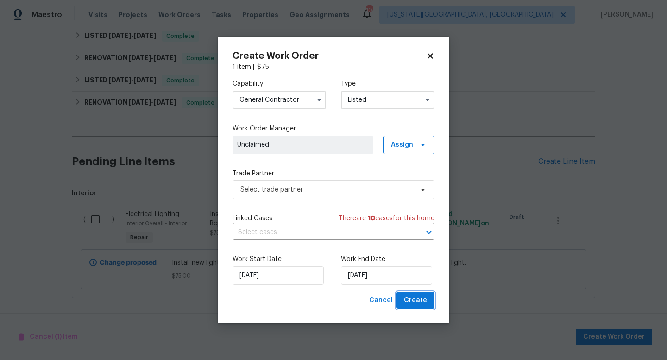
click at [408, 293] on button "Create" at bounding box center [415, 300] width 38 height 17
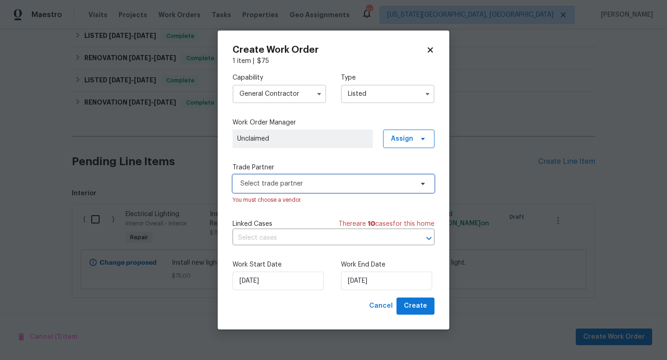
click at [306, 182] on span "Select trade partner" at bounding box center [326, 183] width 173 height 9
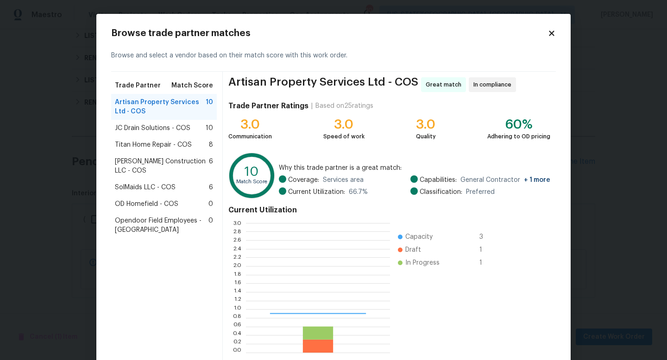
scroll to position [130, 144]
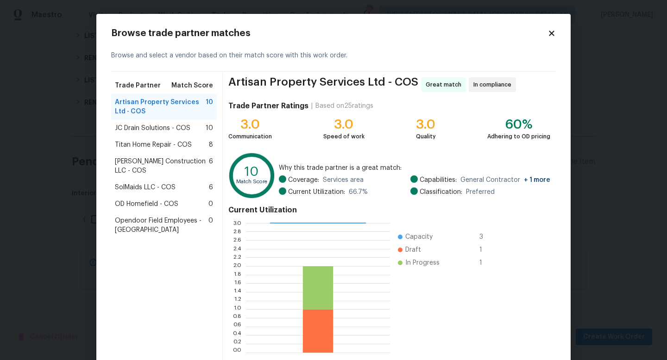
click at [150, 148] on span "Titan Home Repair - COS" at bounding box center [153, 144] width 77 height 9
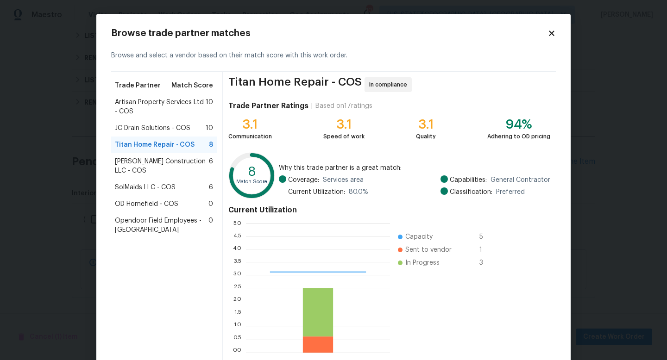
scroll to position [48, 0]
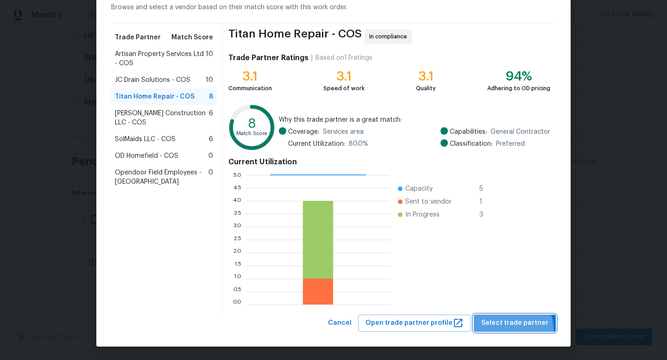
click at [509, 330] on button "Select trade partner" at bounding box center [515, 323] width 82 height 17
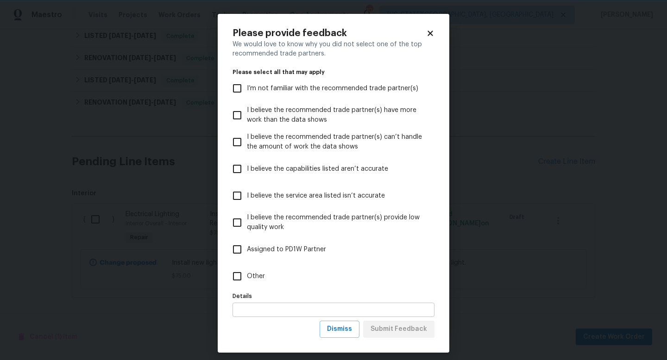
scroll to position [0, 0]
click at [383, 312] on input "text" at bounding box center [333, 310] width 202 height 14
click at [296, 288] on label "Other" at bounding box center [327, 276] width 200 height 27
click at [247, 286] on input "Other" at bounding box center [236, 276] width 19 height 19
checkbox input "true"
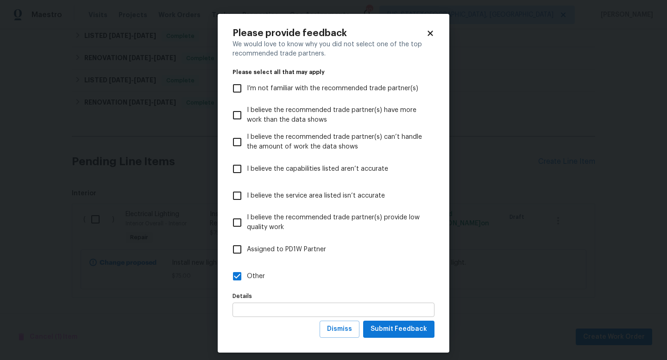
click at [372, 317] on input "text" at bounding box center [333, 310] width 202 height 14
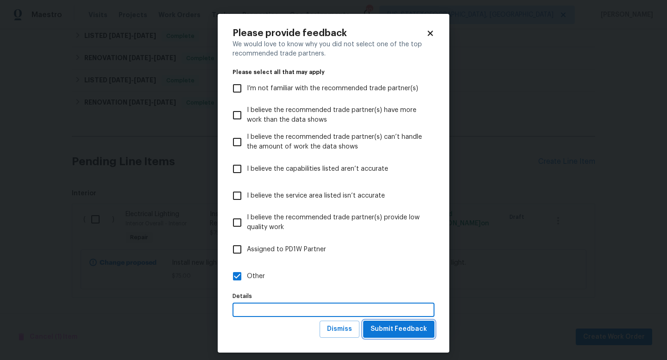
click at [381, 322] on button "Submit Feedback" at bounding box center [398, 329] width 71 height 17
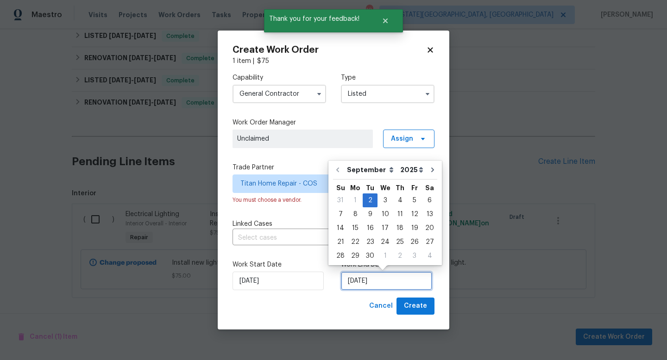
click at [388, 283] on input "[DATE]" at bounding box center [386, 281] width 91 height 19
click at [413, 204] on div "5" at bounding box center [414, 200] width 15 height 13
type input "[DATE]"
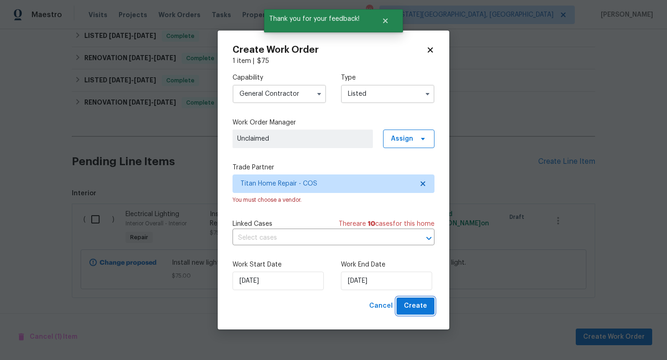
click at [425, 309] on span "Create" at bounding box center [415, 307] width 23 height 12
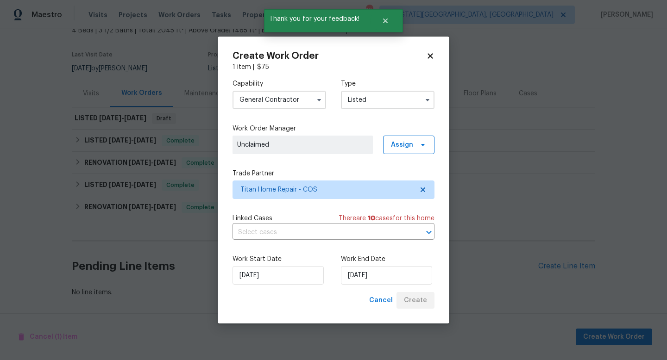
scroll to position [61, 0]
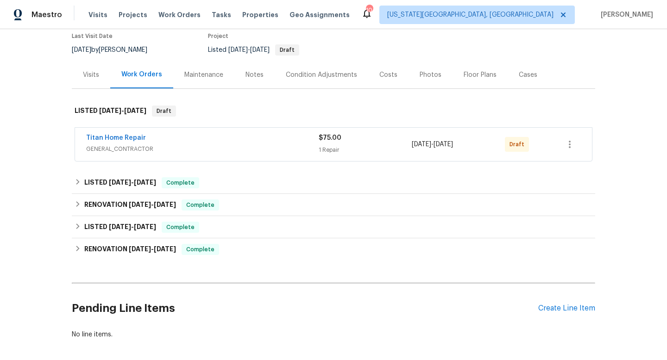
scroll to position [38, 0]
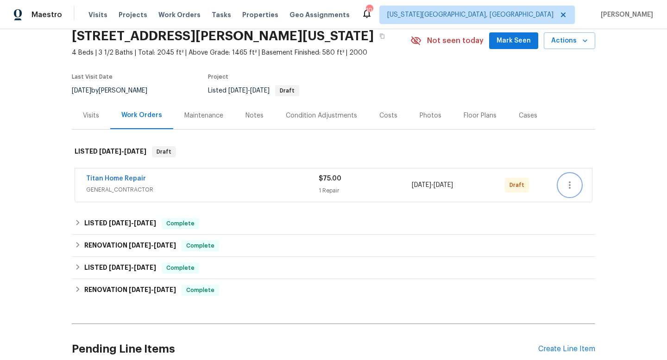
click at [570, 189] on icon "button" at bounding box center [569, 185] width 11 height 11
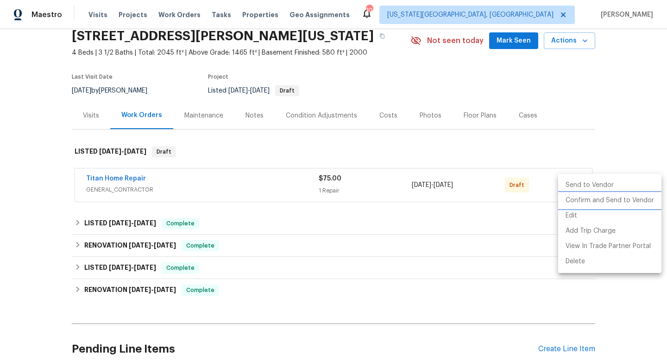
click at [571, 199] on li "Confirm and Send to Vendor" at bounding box center [609, 200] width 103 height 15
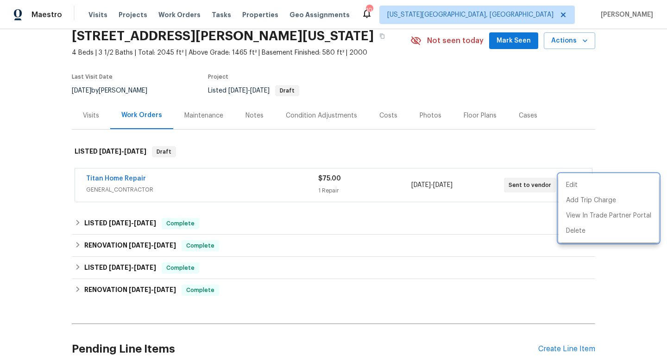
click at [136, 16] on div at bounding box center [333, 180] width 667 height 360
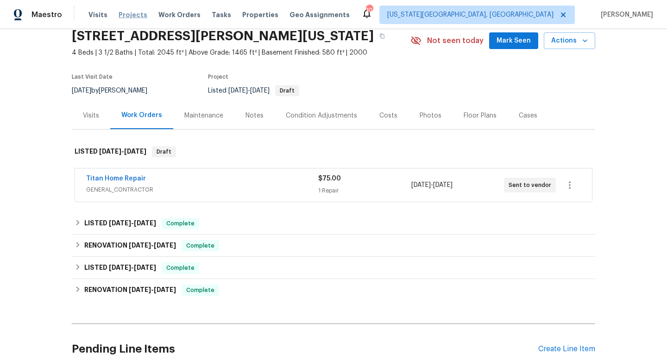
click at [133, 14] on span "Projects" at bounding box center [133, 14] width 29 height 9
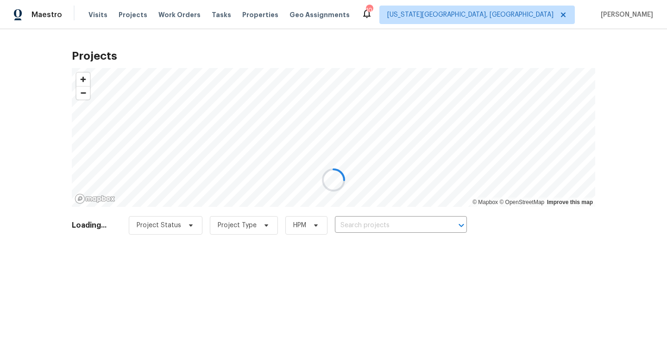
click at [374, 222] on div at bounding box center [333, 180] width 667 height 360
click at [374, 223] on div at bounding box center [333, 180] width 667 height 360
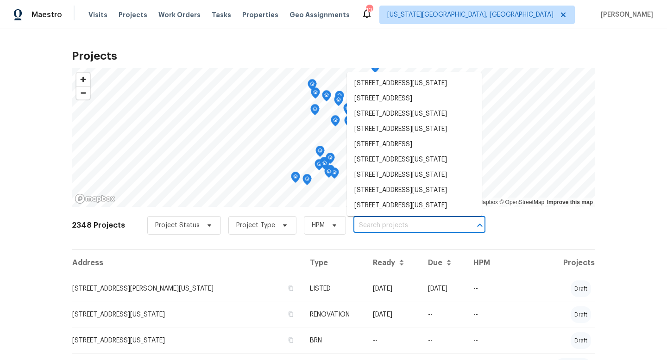
click at [370, 226] on input "text" at bounding box center [406, 226] width 106 height 14
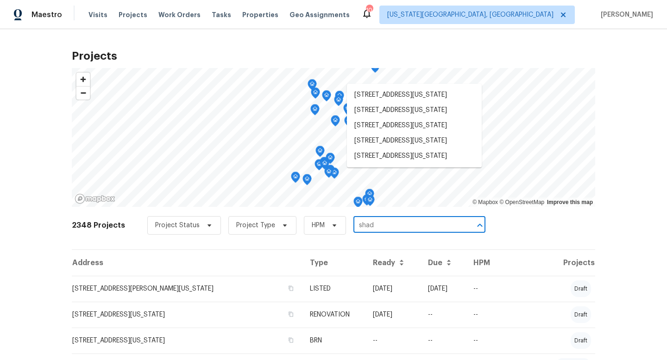
type input "shady"
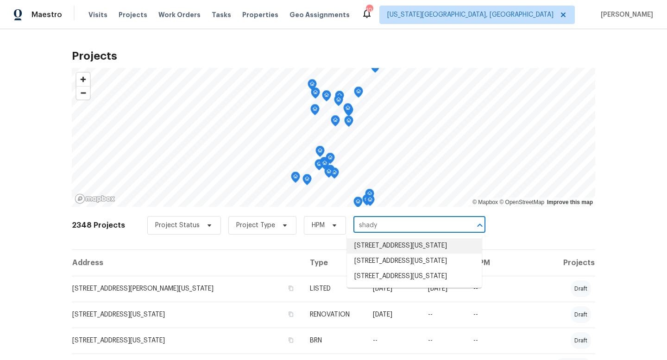
drag, startPoint x: 377, startPoint y: 226, endPoint x: 342, endPoint y: 226, distance: 35.2
click at [342, 226] on div "Project Status Project Type HPM shady ​" at bounding box center [316, 225] width 338 height 19
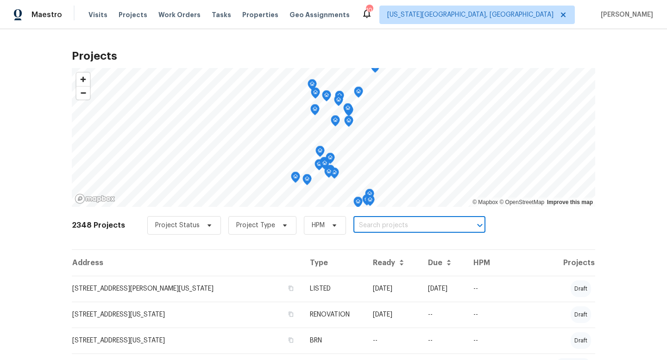
paste input "2163-Shady-Aspen-Dr-[US_STATE]-Springs-CO-80921"
click at [357, 224] on input "2163-Shady-Aspen-Dr-[US_STATE]-Springs-CO-80921" at bounding box center [406, 226] width 106 height 14
click at [462, 226] on div at bounding box center [473, 225] width 24 height 13
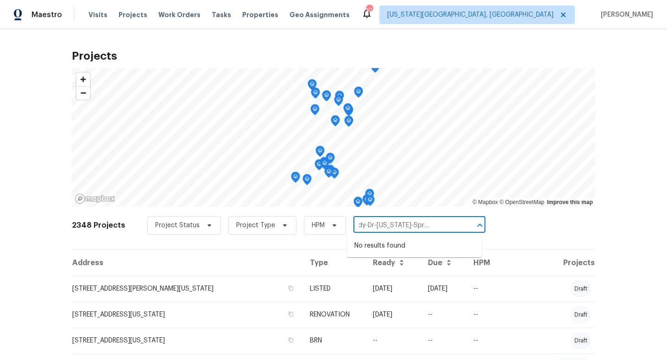
drag, startPoint x: 457, startPoint y: 227, endPoint x: 372, endPoint y: 217, distance: 85.0
click at [372, 217] on div "Project Status Project Type HPM 2163-Shady-Dr-[US_STATE]-Springs-[GEOGRAPHIC_DA…" at bounding box center [316, 225] width 338 height 19
click at [454, 231] on input "2163-Shady-Dr-[US_STATE]-Springs-[GEOGRAPHIC_DATA]" at bounding box center [406, 226] width 106 height 14
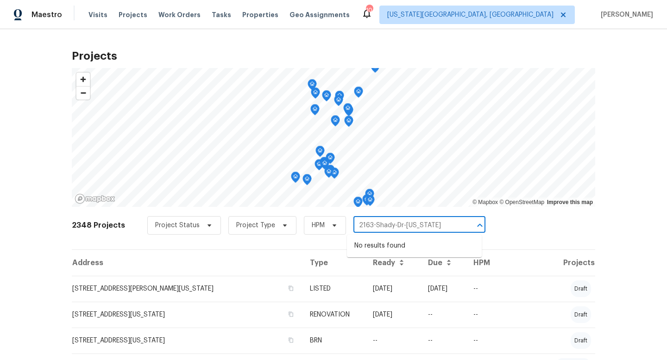
click at [370, 225] on input "2163-Shady-Dr-[US_STATE]" at bounding box center [406, 226] width 106 height 14
click at [387, 227] on input "2163Shady-Dr-[US_STATE]" at bounding box center [406, 226] width 106 height 14
drag, startPoint x: 387, startPoint y: 227, endPoint x: 423, endPoint y: 227, distance: 36.1
click at [423, 227] on input "2163Shady-Dr-[US_STATE]" at bounding box center [406, 226] width 106 height 14
click at [368, 226] on input "2163Shady" at bounding box center [406, 226] width 106 height 14
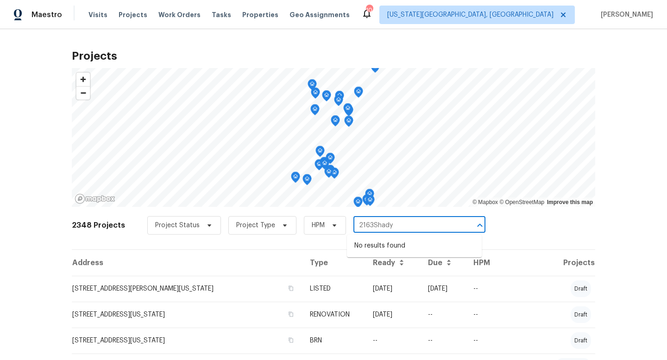
type input "2163 Shady"
click at [370, 254] on li "[STREET_ADDRESS][US_STATE]" at bounding box center [414, 246] width 135 height 15
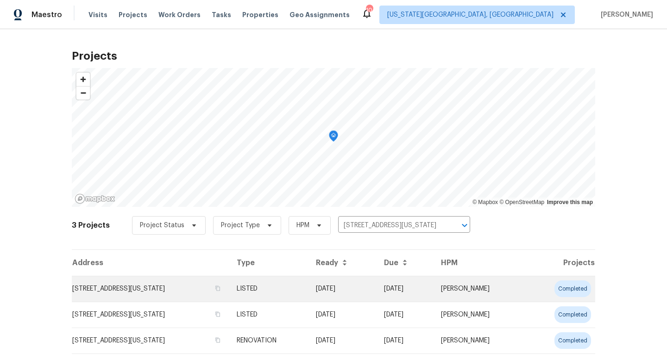
click at [175, 291] on td "[STREET_ADDRESS][US_STATE]" at bounding box center [150, 289] width 157 height 26
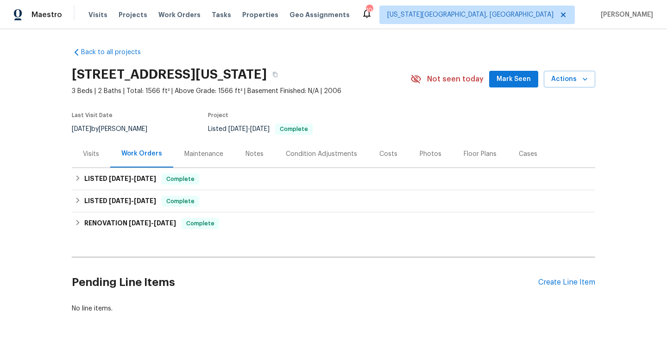
click at [431, 159] on div "Photos" at bounding box center [430, 153] width 44 height 27
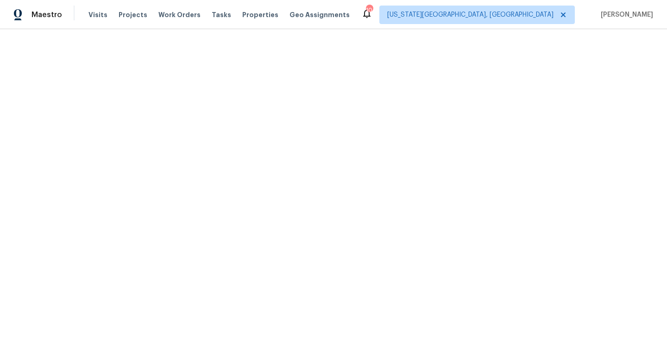
scroll to position [225, 0]
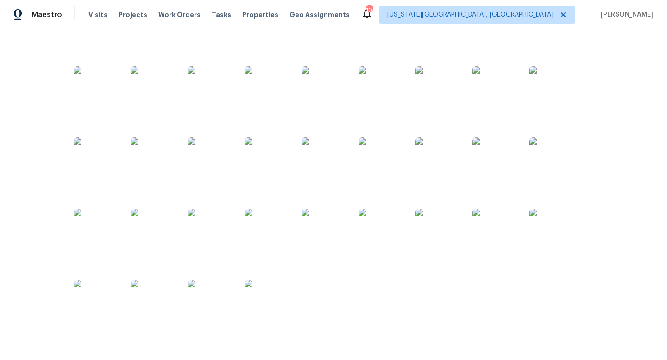
click at [378, 226] on img at bounding box center [381, 232] width 46 height 46
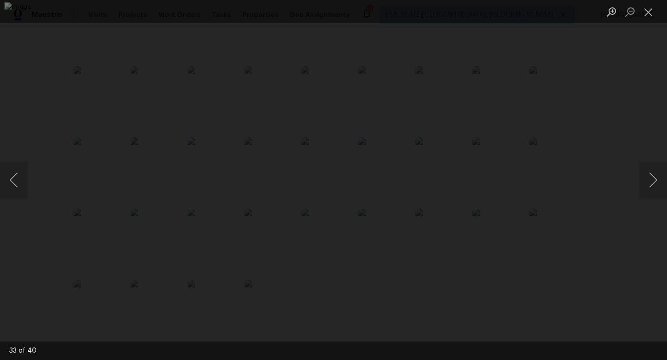
click at [610, 92] on div "Lightbox" at bounding box center [333, 180] width 667 height 360
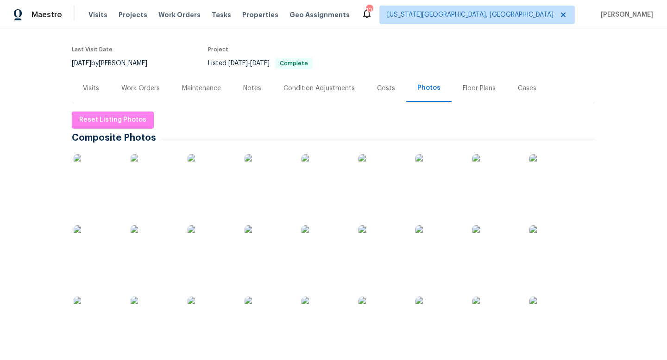
scroll to position [67, 0]
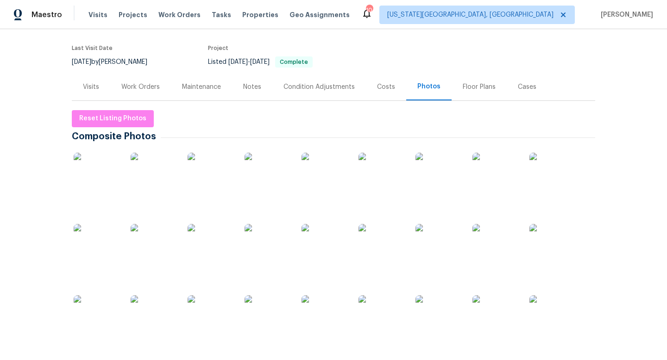
click at [317, 189] on img at bounding box center [325, 176] width 46 height 46
